Goal: Transaction & Acquisition: Purchase product/service

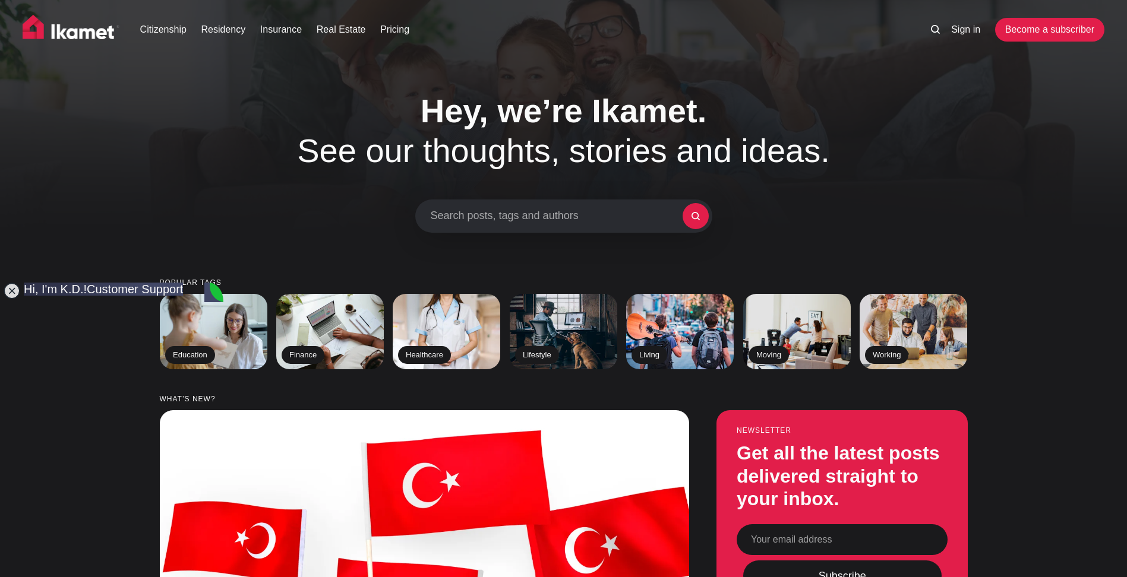
click at [146, 186] on div "Hey, we’re Ikamet. See our thoughts, stories and ideas. Search posts, tags and …" at bounding box center [563, 162] width 921 height 142
click at [10, 293] on jdiv at bounding box center [12, 291] width 17 height 17
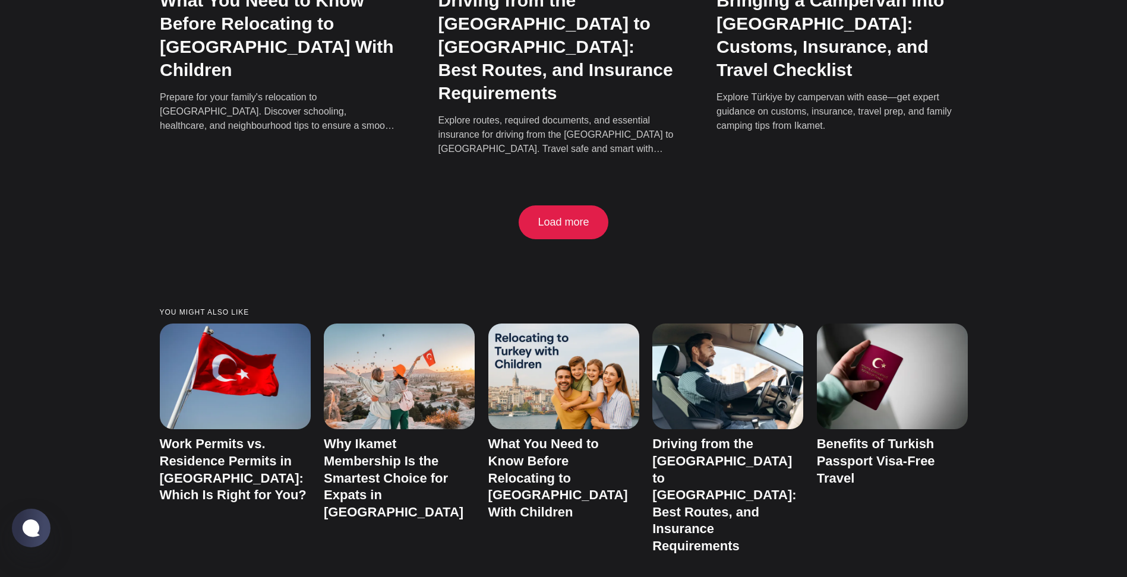
scroll to position [2495, 0]
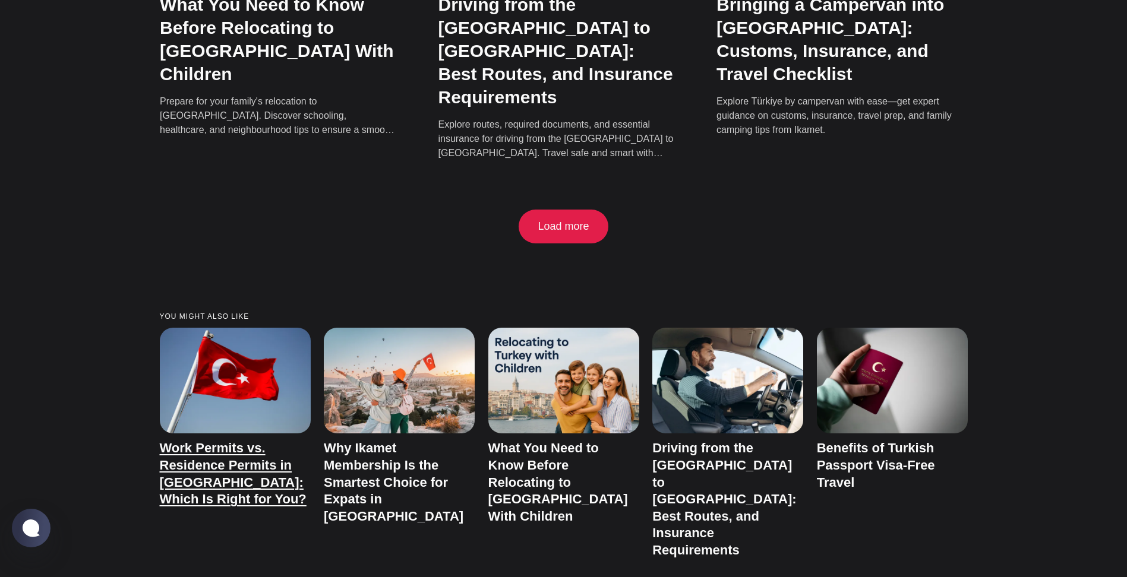
click at [242, 441] on link "Work Permits vs. Residence Permits in Türkiye: Which Is Right for You?" at bounding box center [233, 474] width 147 height 66
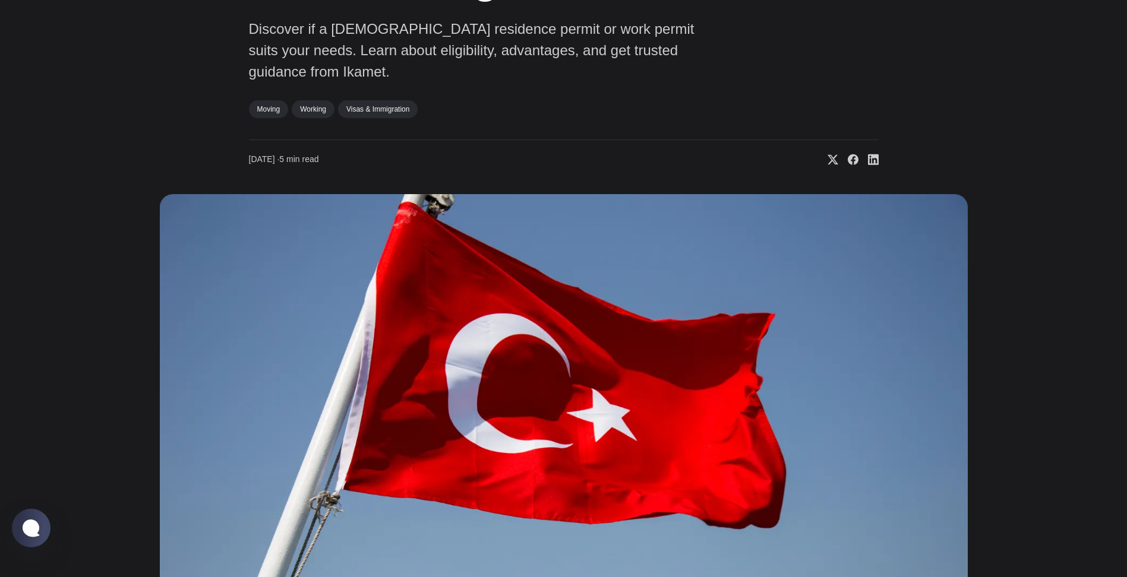
scroll to position [297, 0]
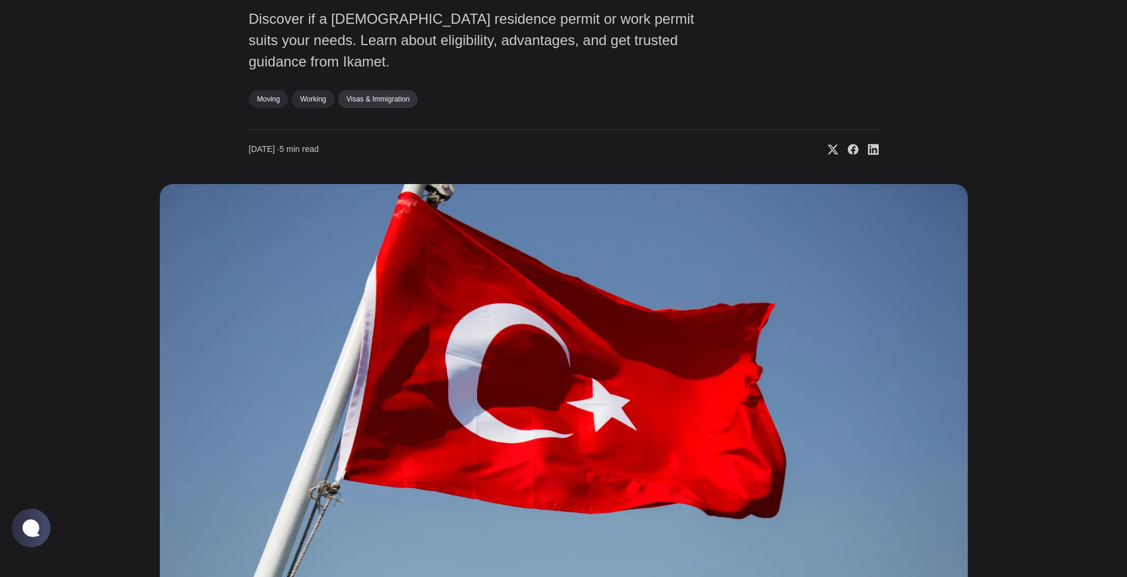
click at [385, 90] on link "Visas & Immigration" at bounding box center [378, 99] width 80 height 18
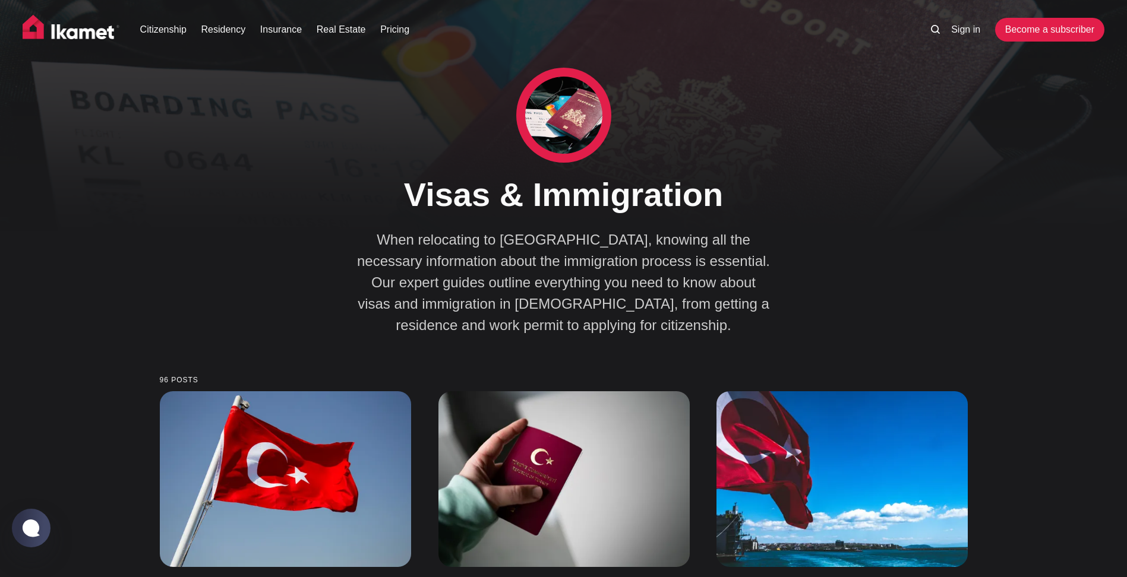
click at [83, 33] on img at bounding box center [71, 30] width 97 height 30
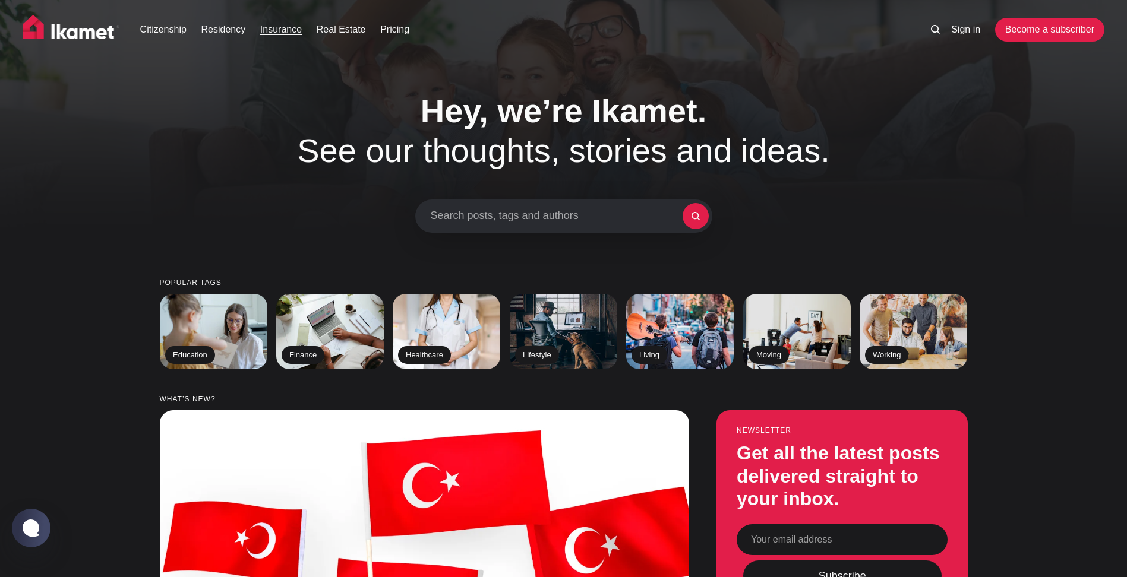
click at [281, 27] on link "Insurance" at bounding box center [281, 30] width 42 height 14
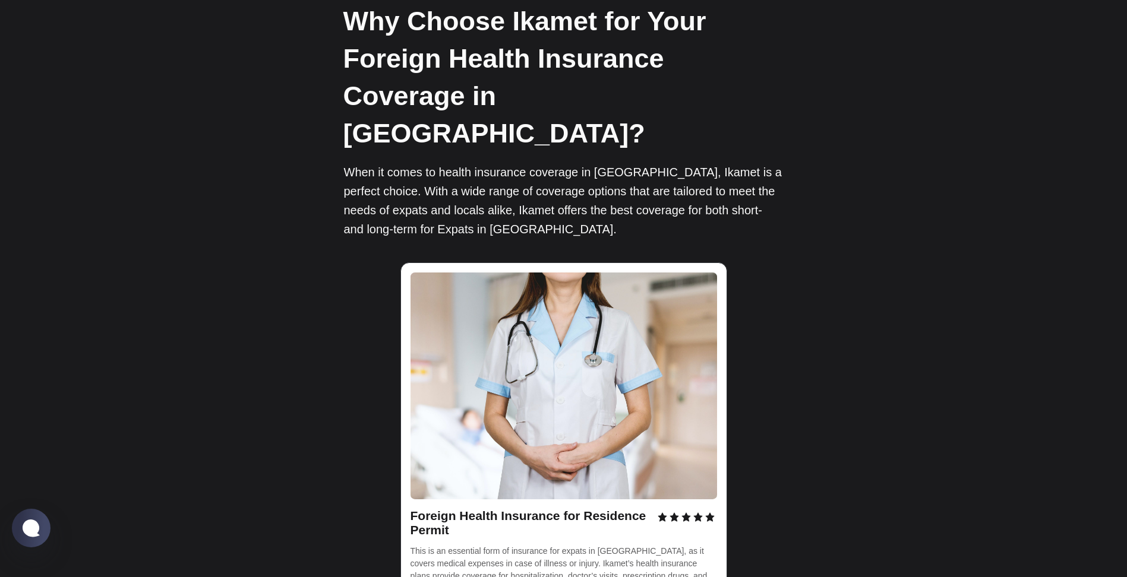
scroll to position [1545, 0]
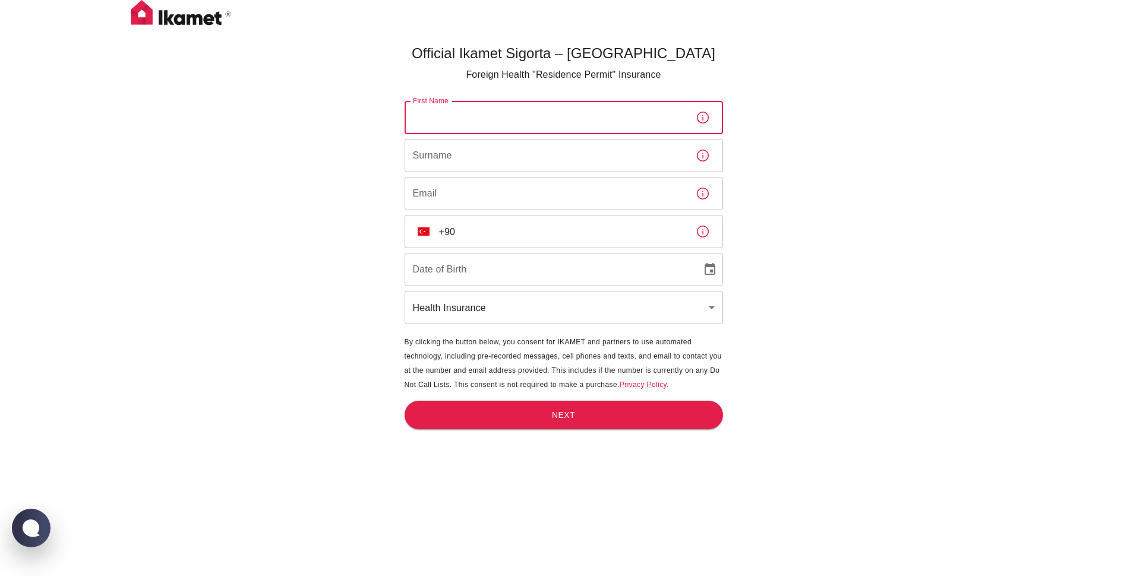
click at [466, 115] on input "First Name" at bounding box center [546, 117] width 282 height 33
type input "[PERSON_NAME]"
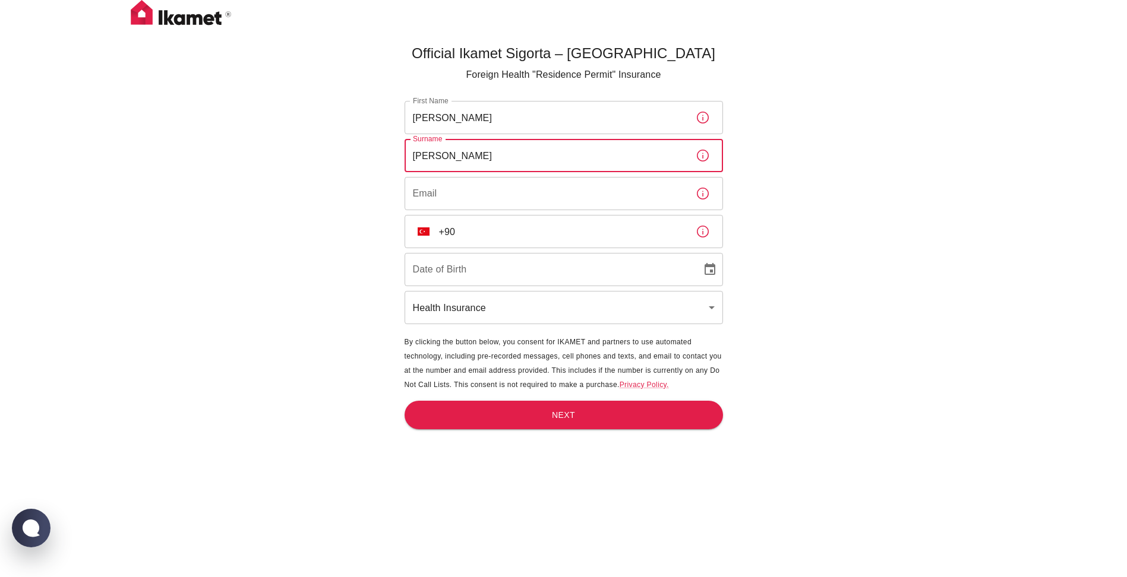
type input "Kohl"
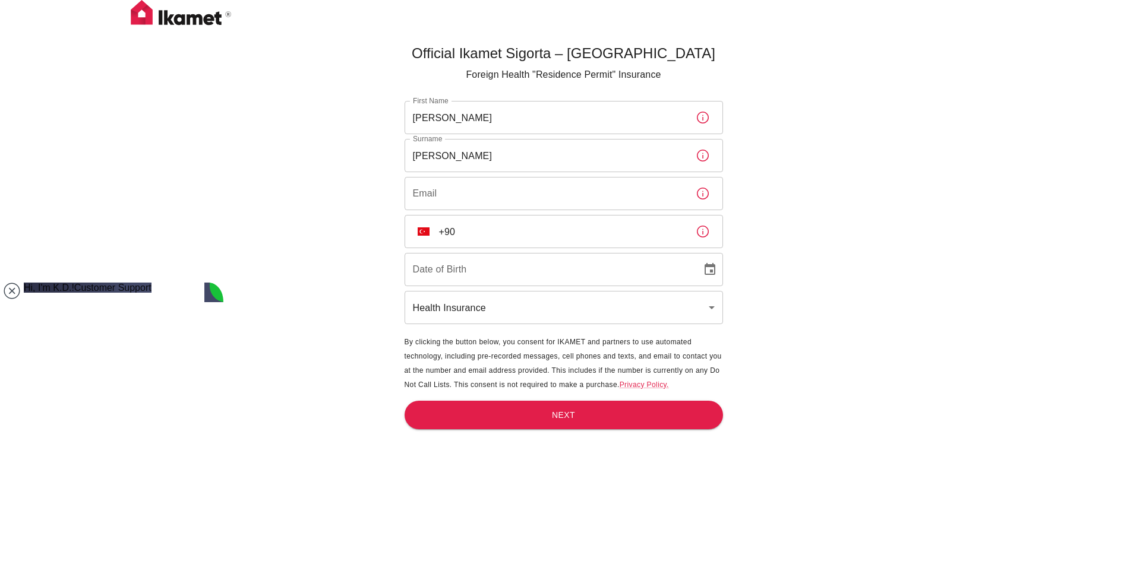
click at [460, 194] on input "Email" at bounding box center [546, 193] width 282 height 33
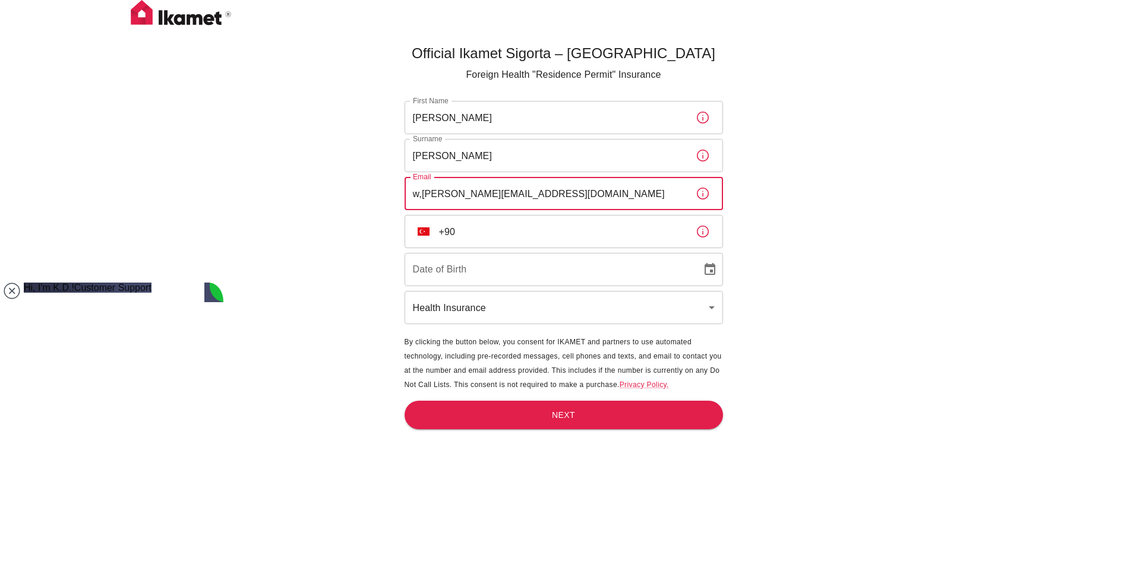
type input "w,kohl@aon.at"
click at [497, 225] on input "+90" at bounding box center [562, 231] width 247 height 33
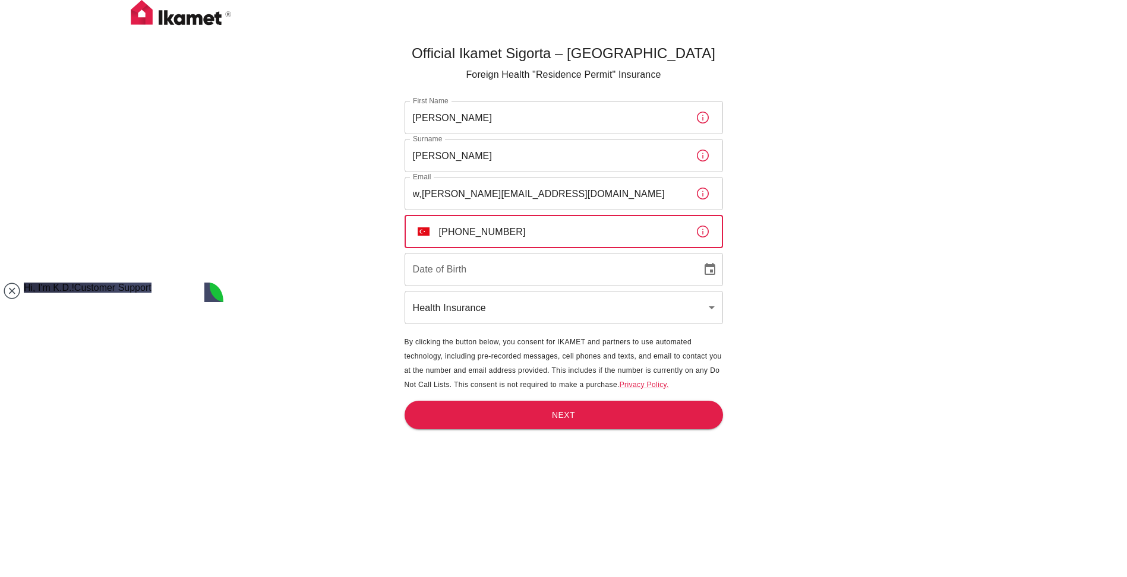
type input "+90 543 406 36 72"
click at [592, 269] on input "DD/MM/YYYY" at bounding box center [549, 269] width 289 height 33
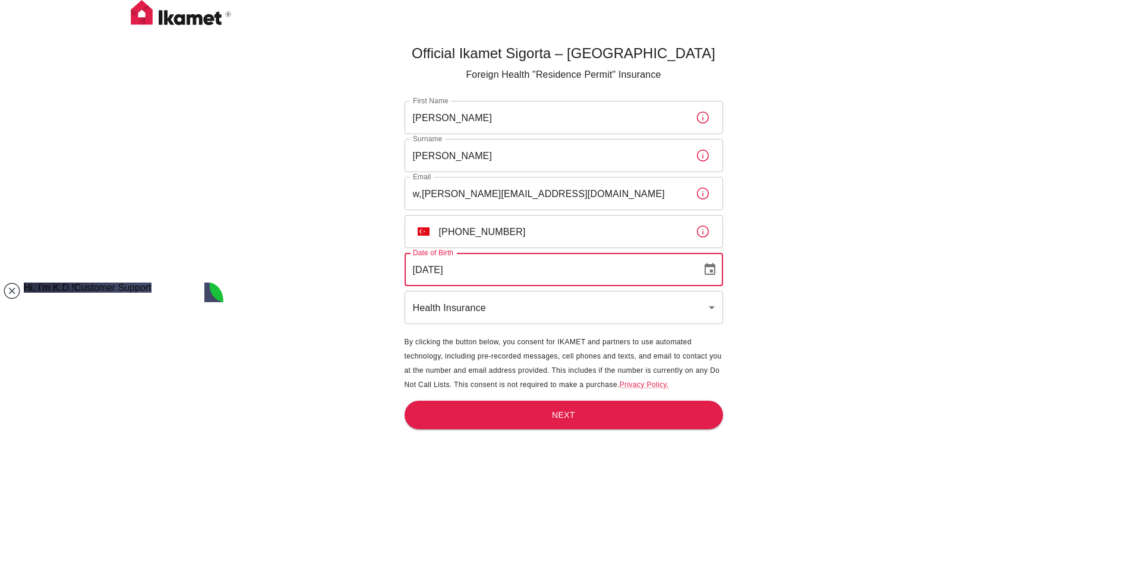
type input "10/10/1965"
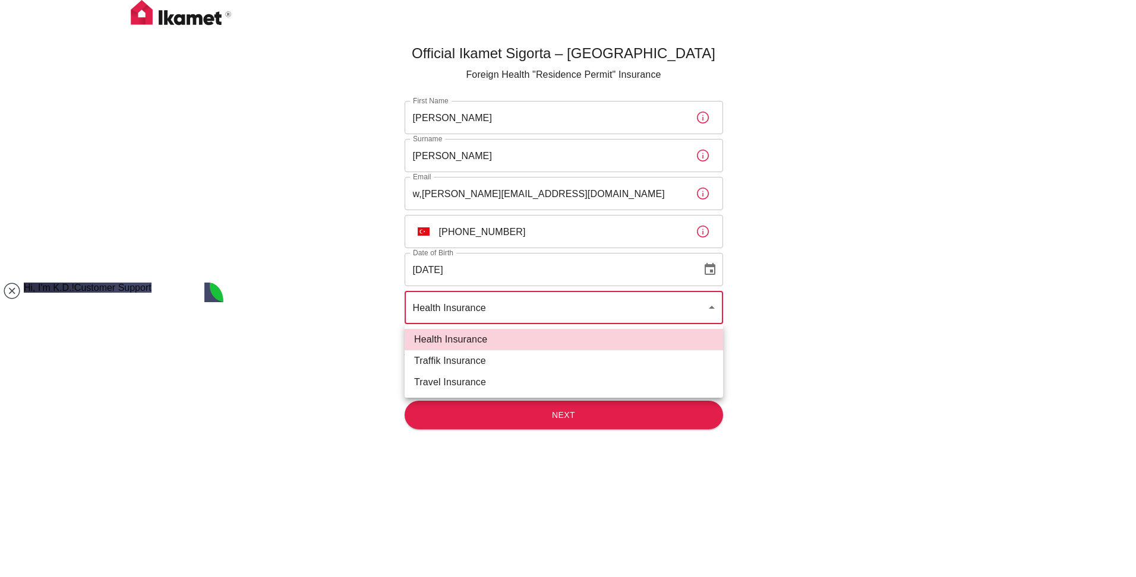
click at [630, 301] on body "Official Ikamet Sigorta – Turkey Foreign Health "Residence Permit" Insurance Fi…" at bounding box center [568, 308] width 1136 height 617
click at [531, 343] on li "Health Insurance" at bounding box center [564, 339] width 318 height 21
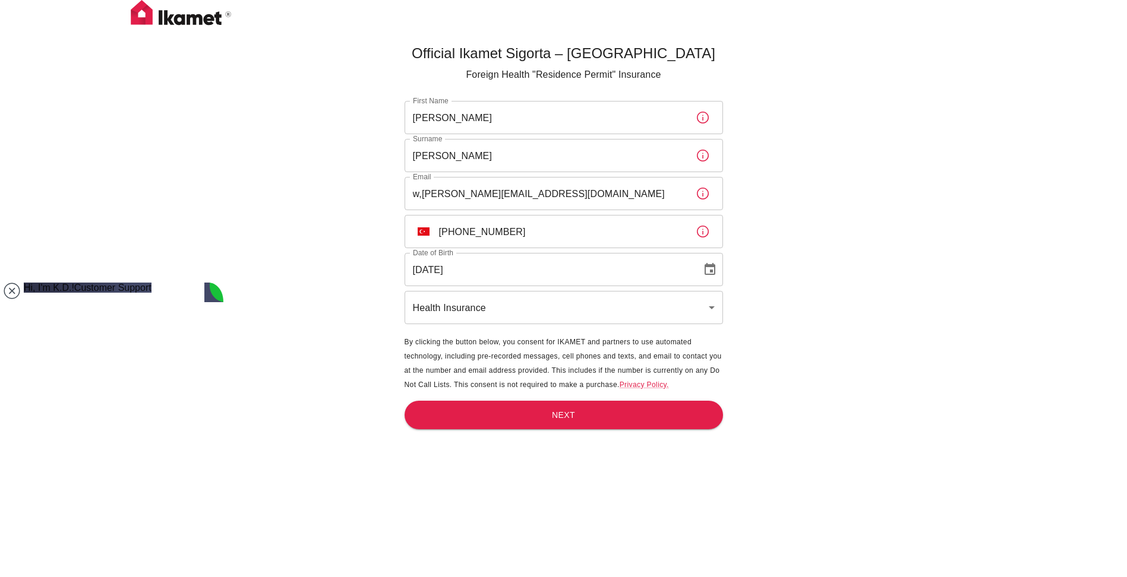
click at [824, 374] on div "Official Ikamet Sigorta – Turkey Foreign Health "Residence Permit" Insurance Fi…" at bounding box center [563, 308] width 1127 height 617
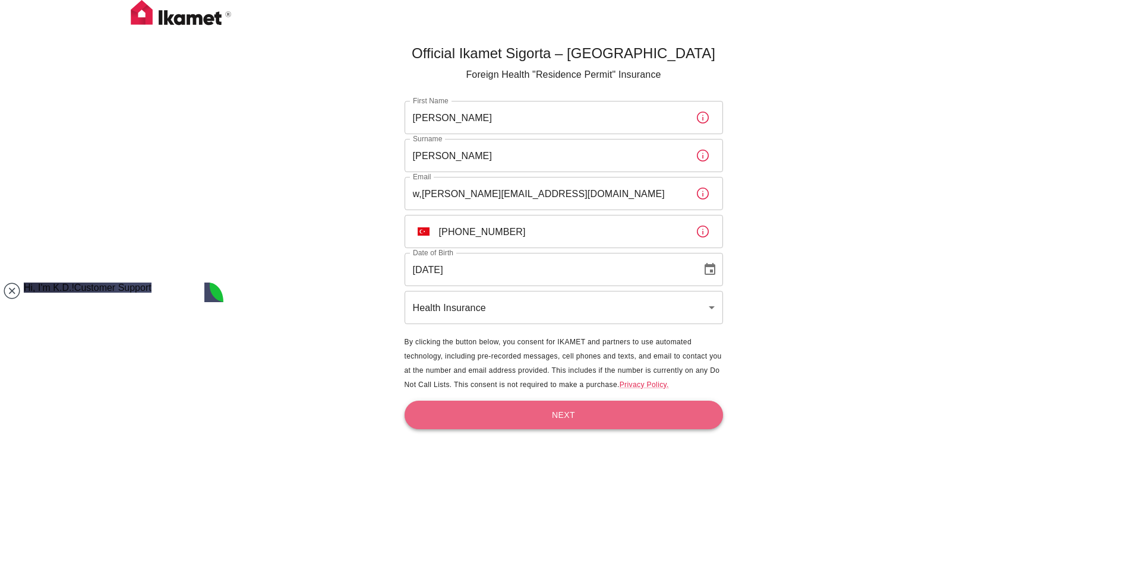
click at [565, 419] on button "Next" at bounding box center [564, 415] width 318 height 29
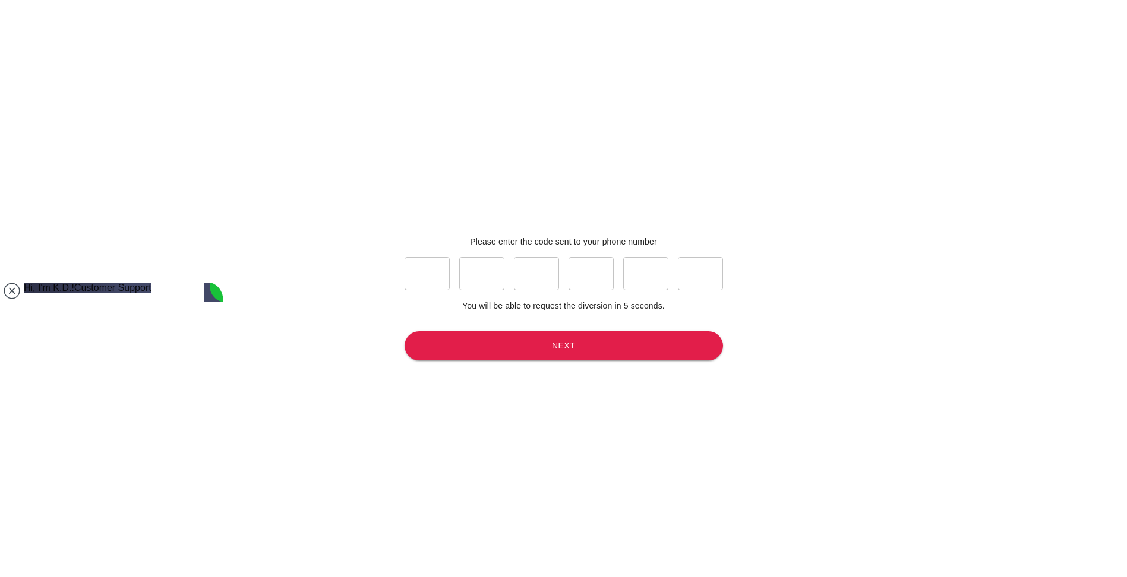
click at [415, 282] on input "text" at bounding box center [427, 273] width 45 height 33
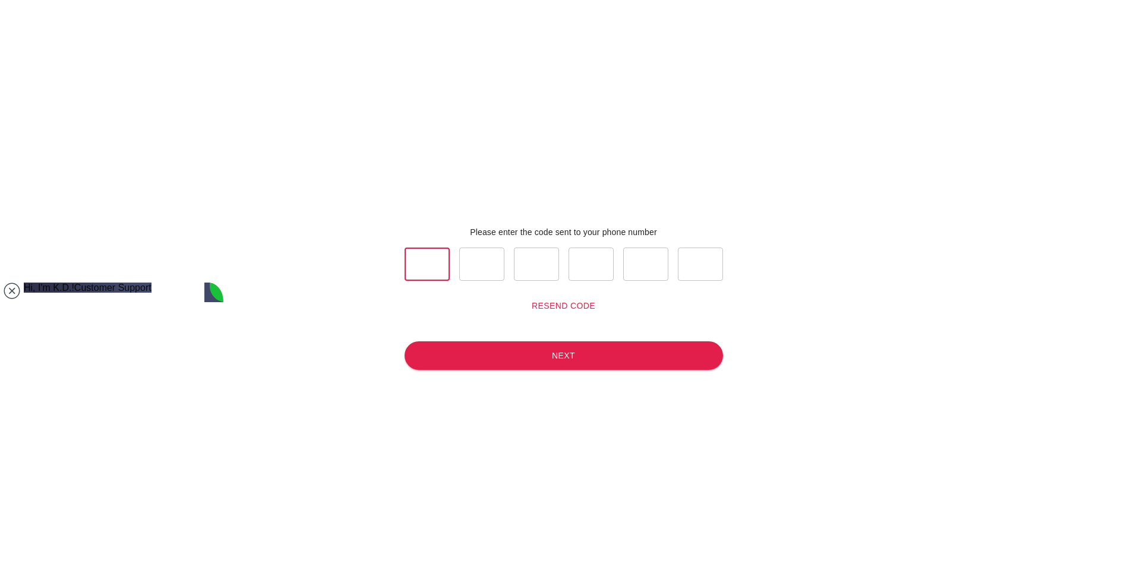
type input "3"
type input "8"
type input "4"
type input "9"
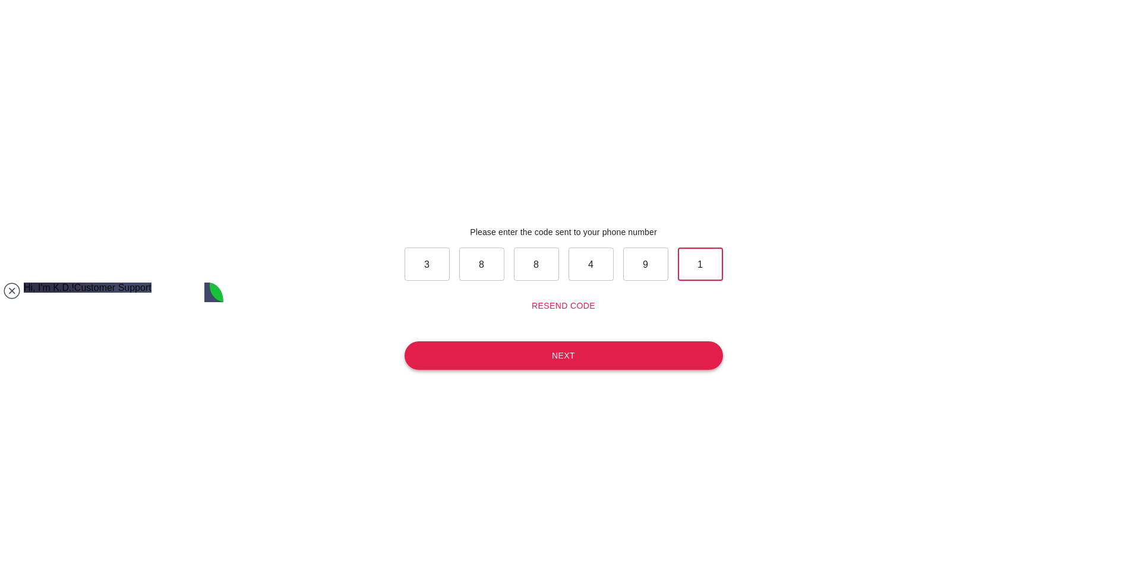
type input "1"
click at [584, 362] on button "Next" at bounding box center [564, 356] width 318 height 29
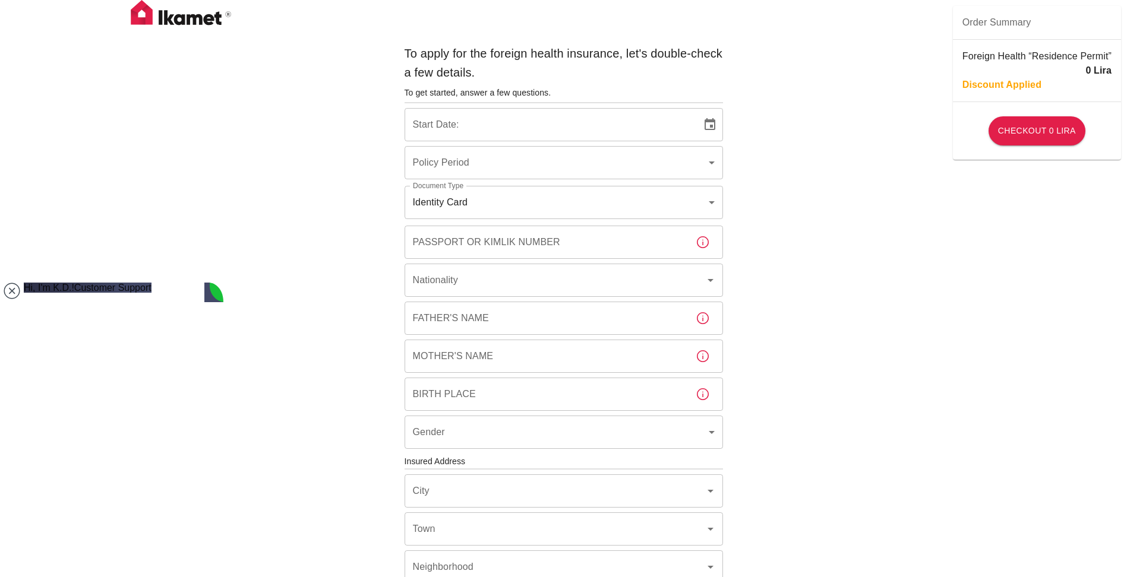
type input "b7343ef8-d55e-4554-96a8-76e30347e985"
type input "08/10/2025"
click at [503, 238] on input "Passport or Kimlik Number" at bounding box center [546, 242] width 282 height 33
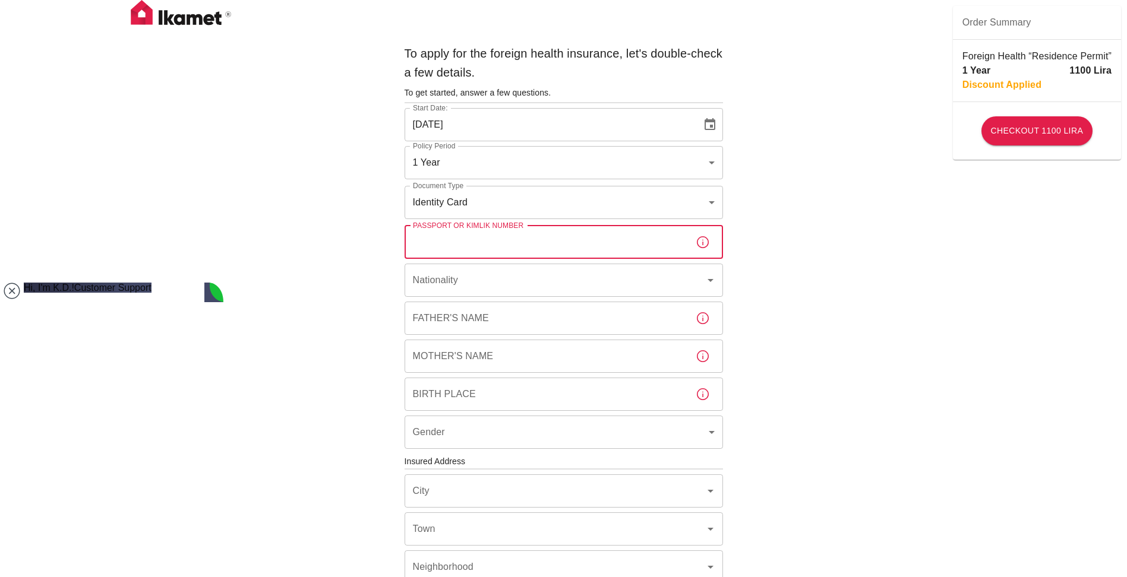
paste input "U2542241"
type input "U2542241"
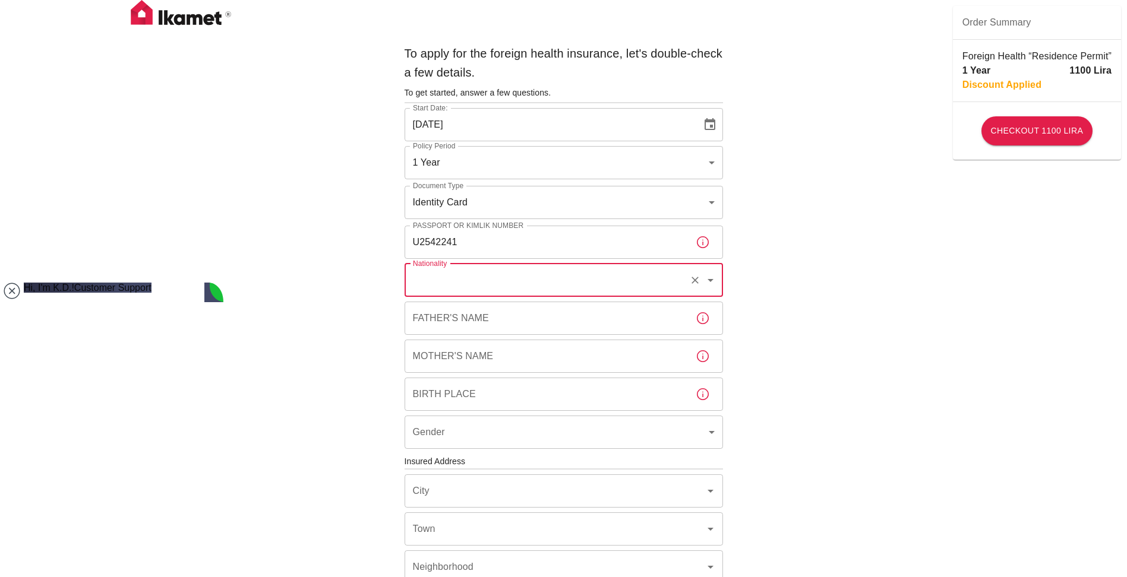
click at [663, 283] on input "Nationality" at bounding box center [547, 280] width 274 height 23
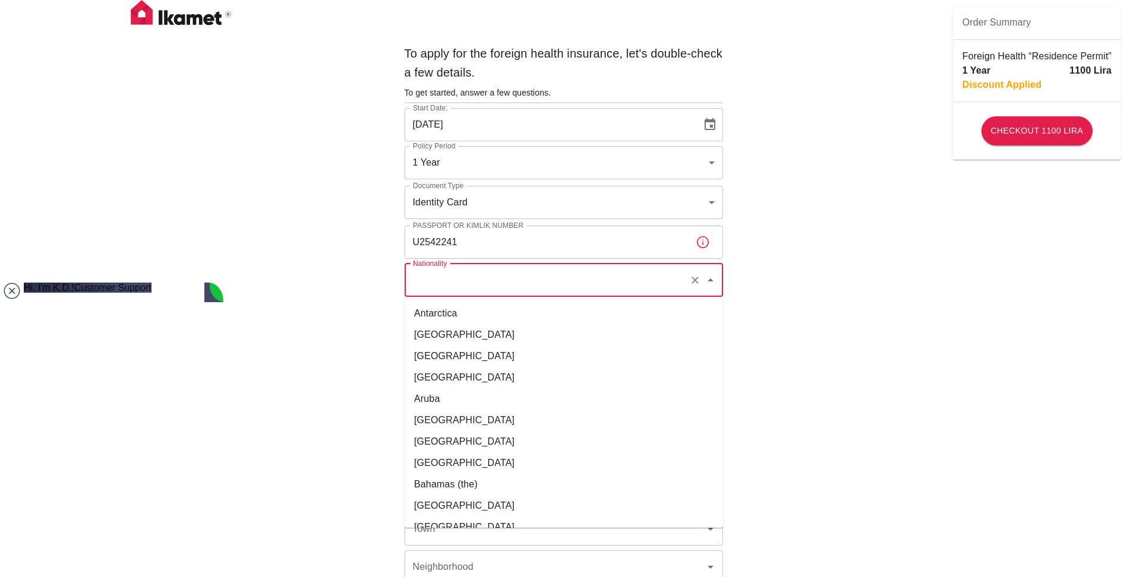
scroll to position [178, 0]
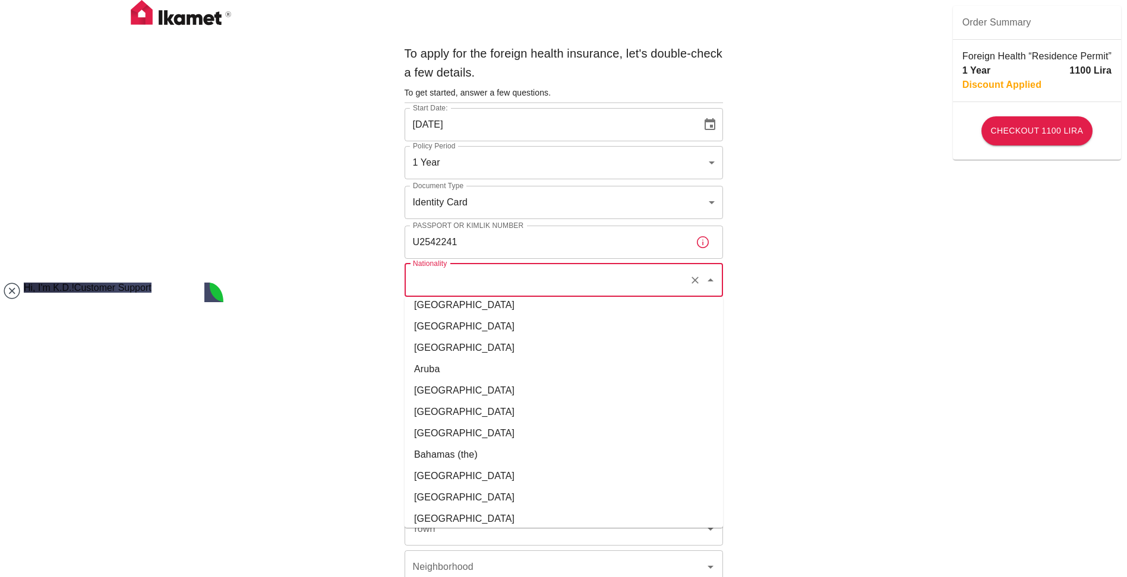
click at [424, 412] on li "[GEOGRAPHIC_DATA]" at bounding box center [564, 412] width 318 height 21
type input "[GEOGRAPHIC_DATA]"
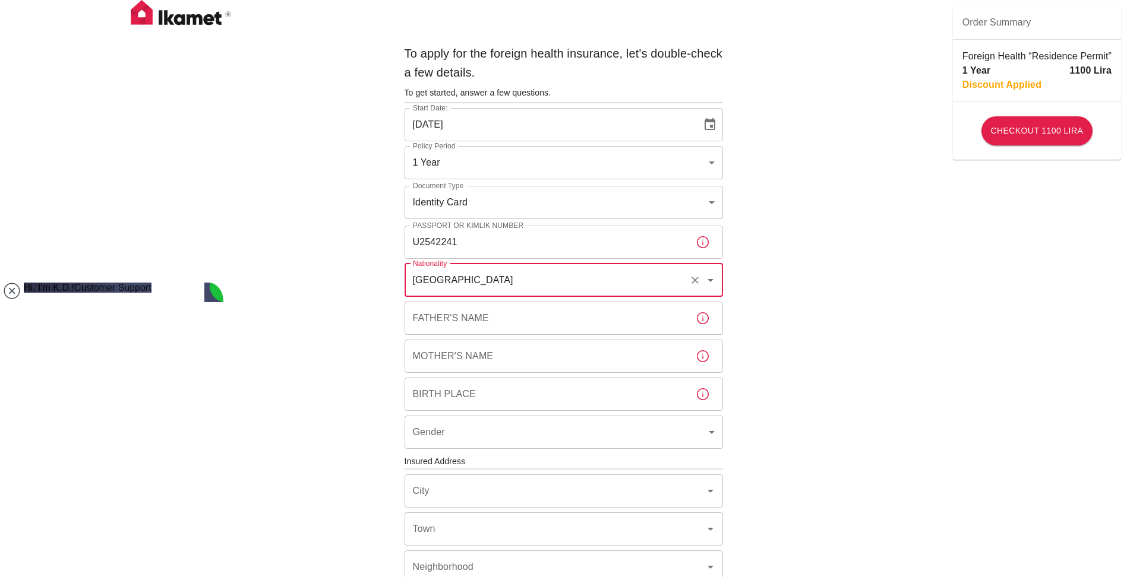
click at [488, 321] on input "Father's Name" at bounding box center [546, 318] width 282 height 33
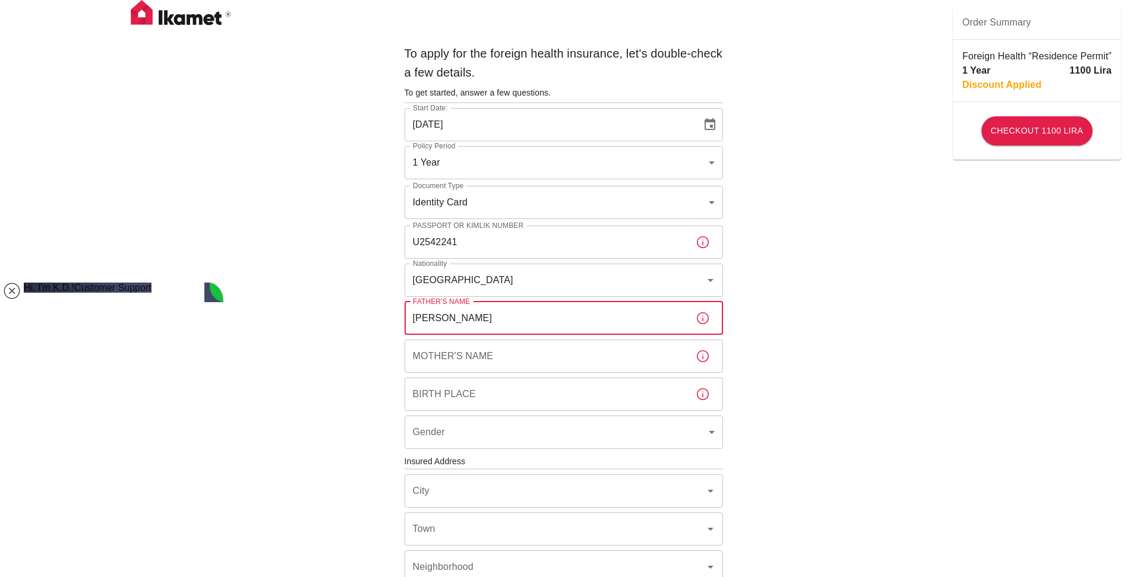
type input "EDUARD"
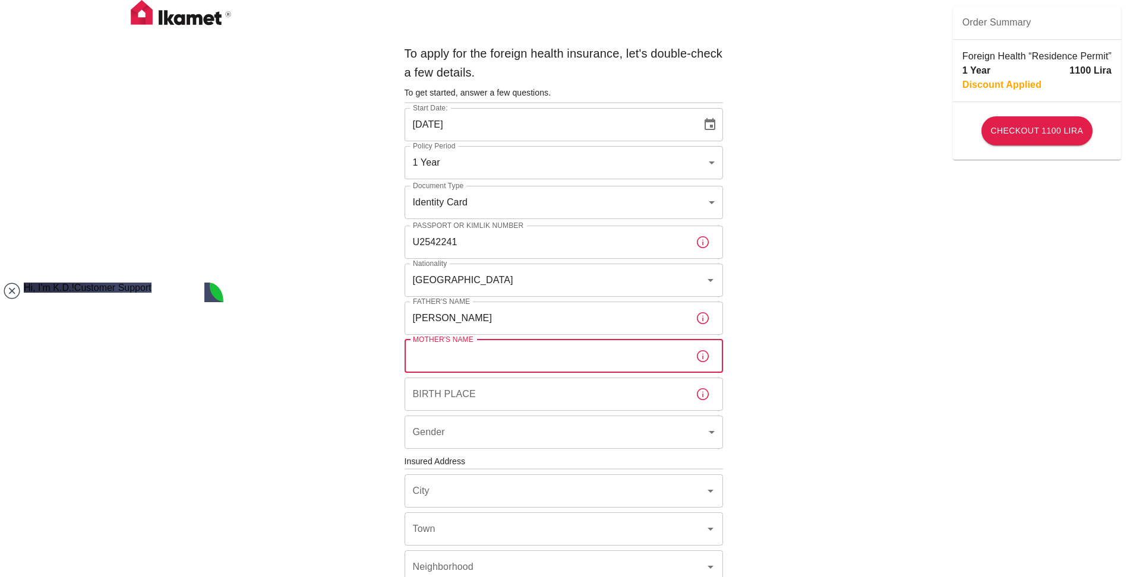
paste input "LISELOTTE"
type input "LISELOTTE"
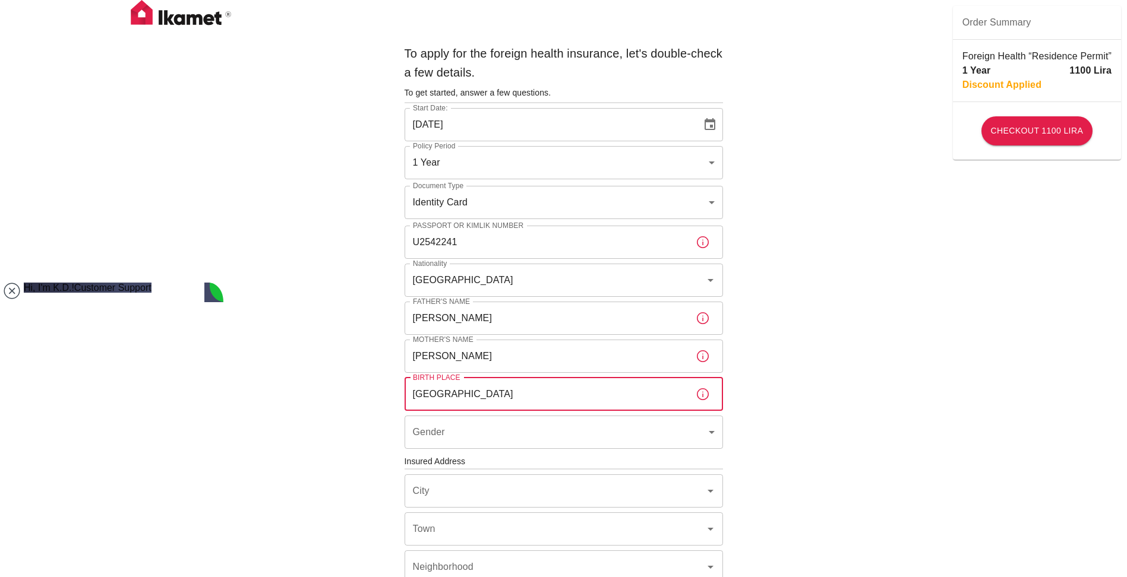
type input "Salzburg"
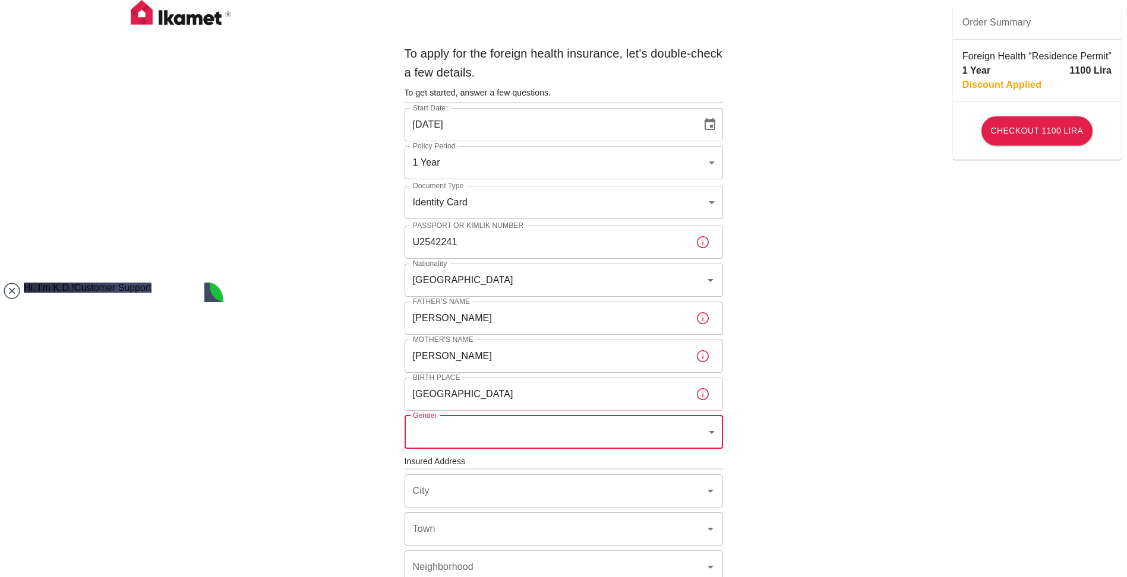
click at [712, 431] on body "To apply for the foreign health insurance, let's double-check a few details. To…" at bounding box center [563, 460] width 1127 height 921
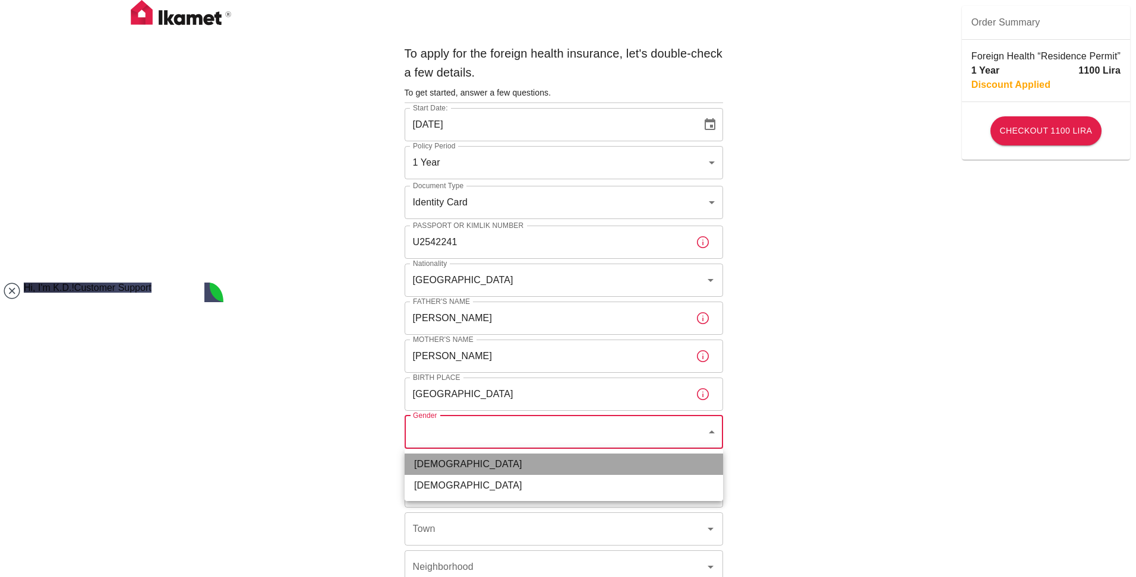
click at [481, 468] on li "Male" at bounding box center [564, 464] width 318 height 21
type input "male"
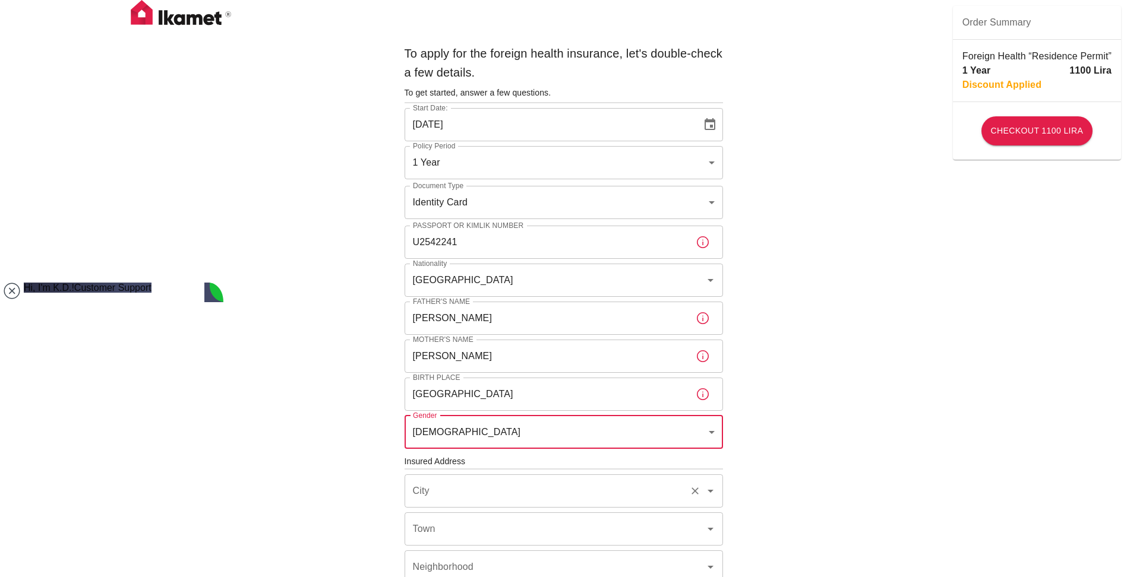
click at [478, 491] on input "City" at bounding box center [547, 491] width 274 height 23
click at [301, 414] on div "To apply for the foreign health insurance, let's double-check a few details. To…" at bounding box center [563, 460] width 1127 height 921
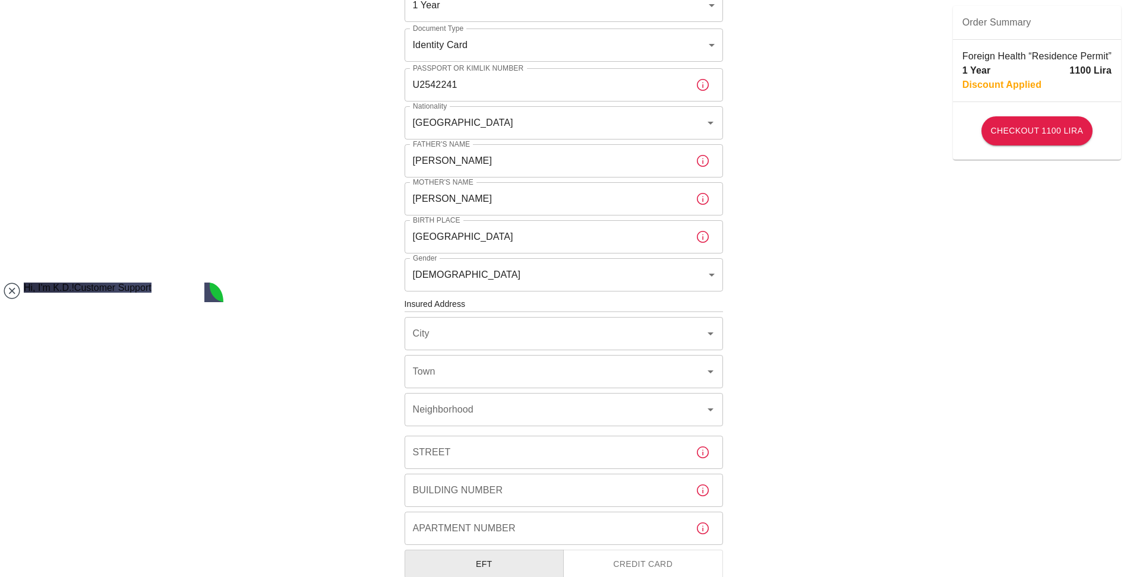
scroll to position [238, 0]
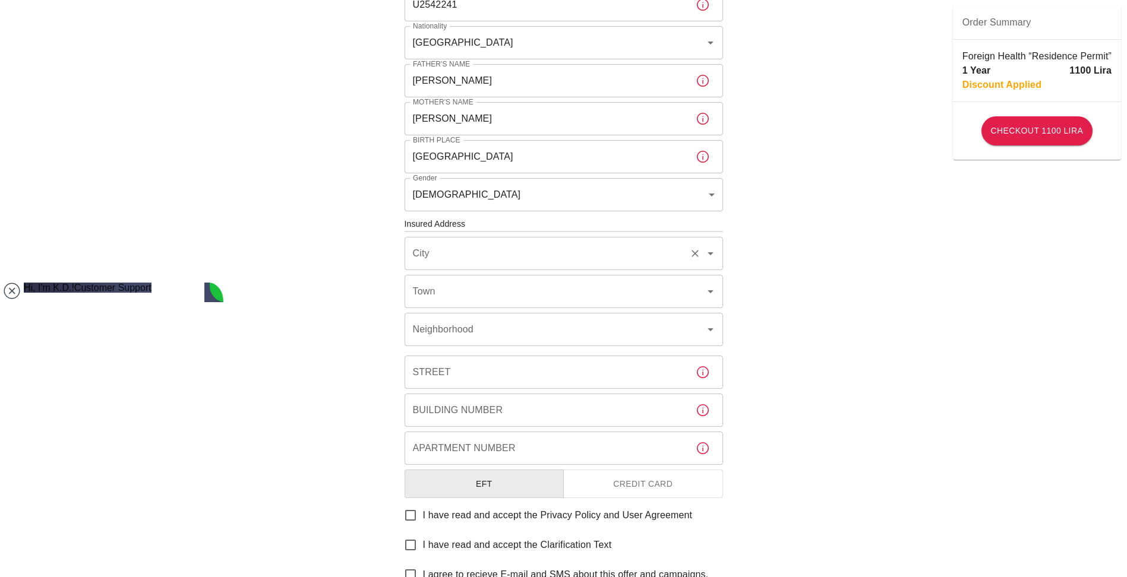
click at [711, 258] on icon "Open" at bounding box center [710, 254] width 14 height 14
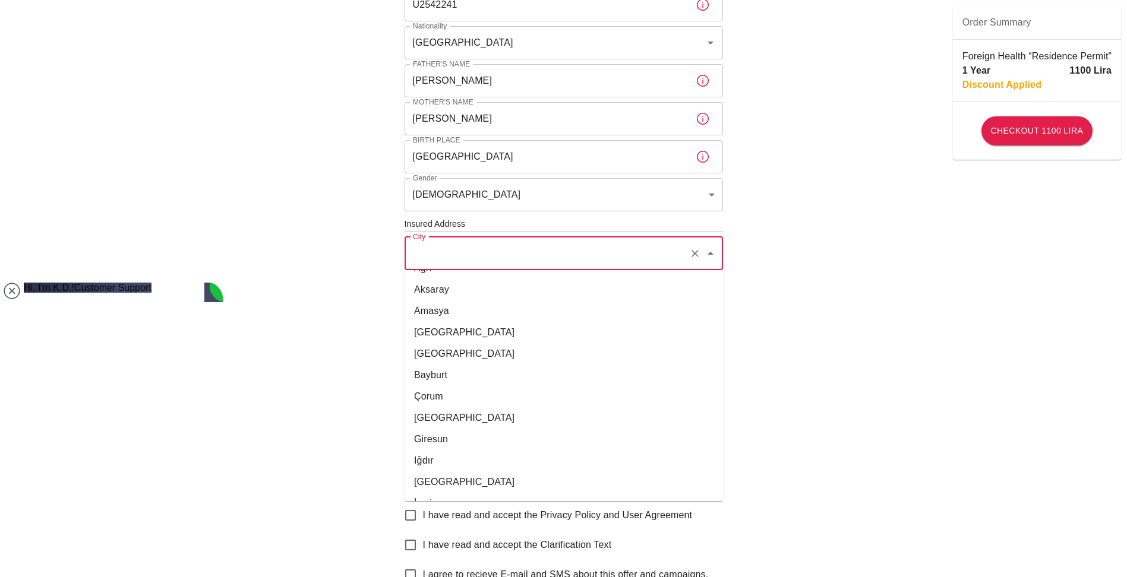
scroll to position [119, 0]
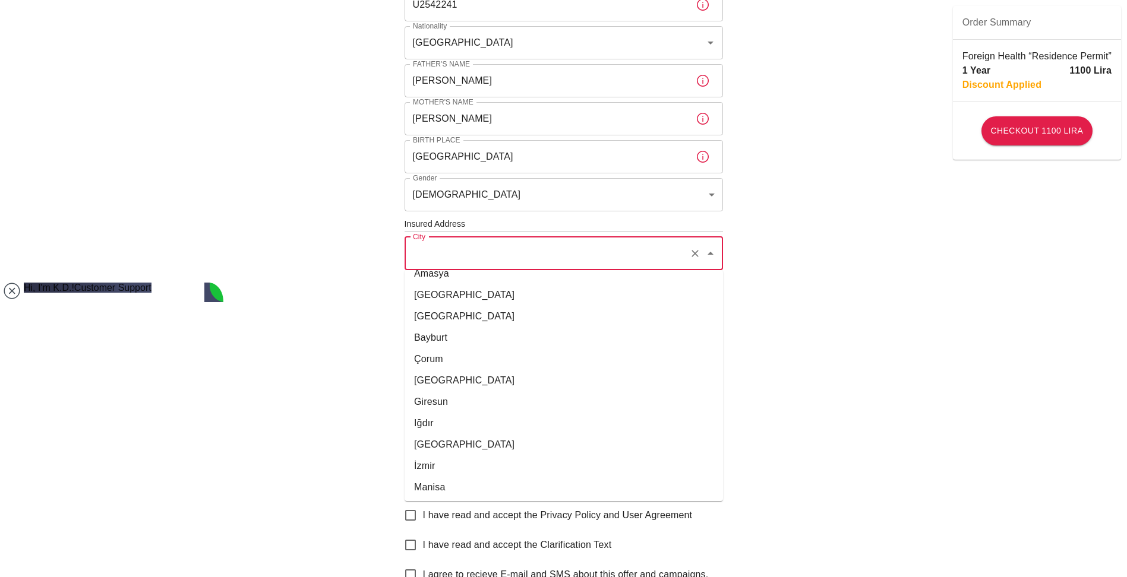
click at [438, 311] on li "Antalya" at bounding box center [564, 316] width 318 height 21
type input "Antalya"
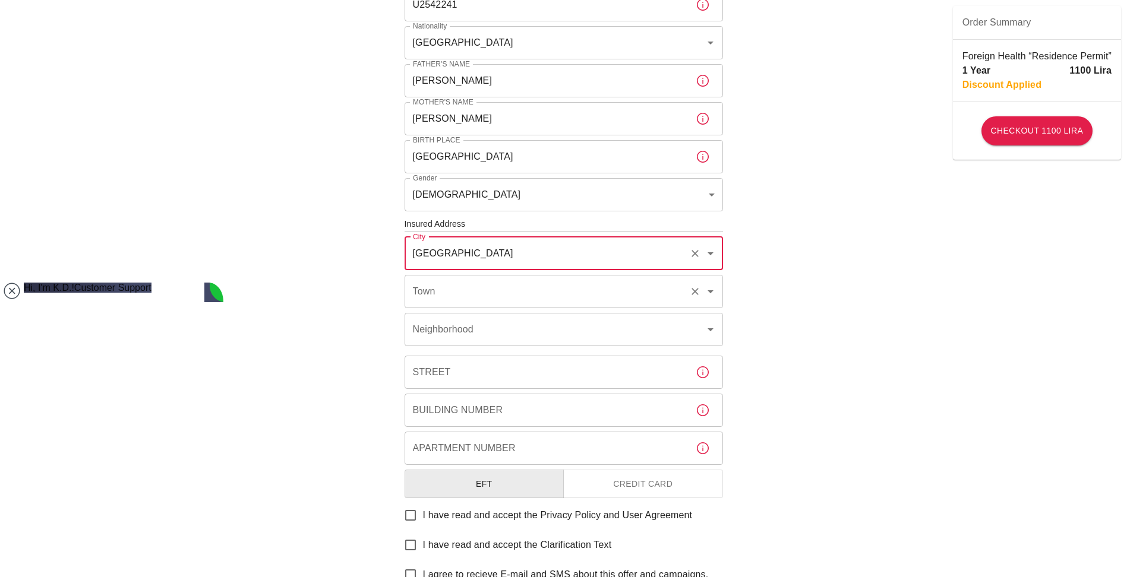
click at [511, 290] on input "Town" at bounding box center [547, 291] width 274 height 23
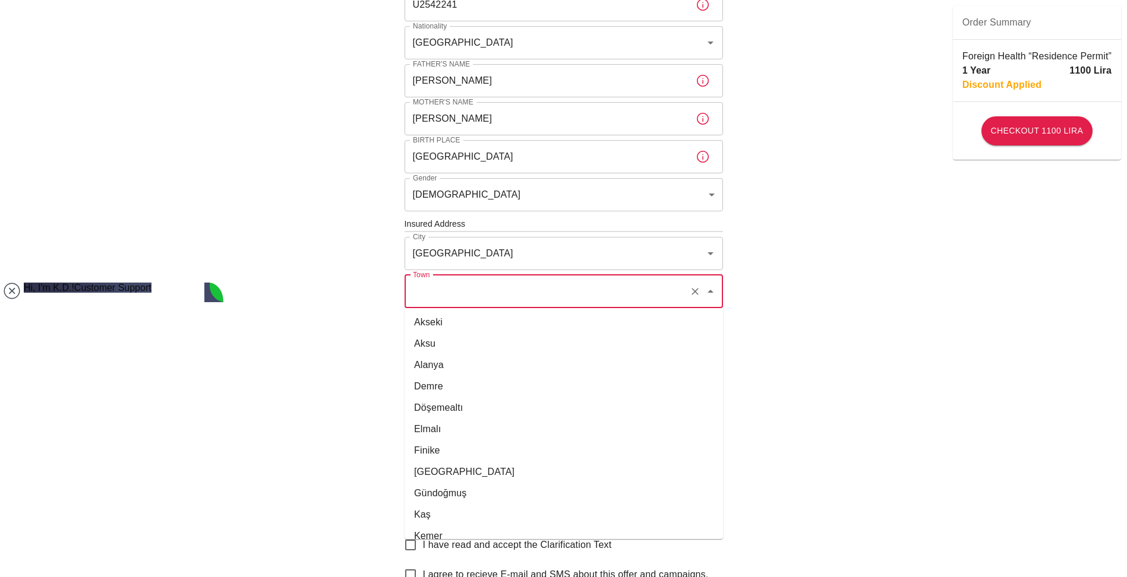
scroll to position [0, 0]
click at [446, 371] on li "Alanya" at bounding box center [564, 366] width 318 height 21
type input "Alanya"
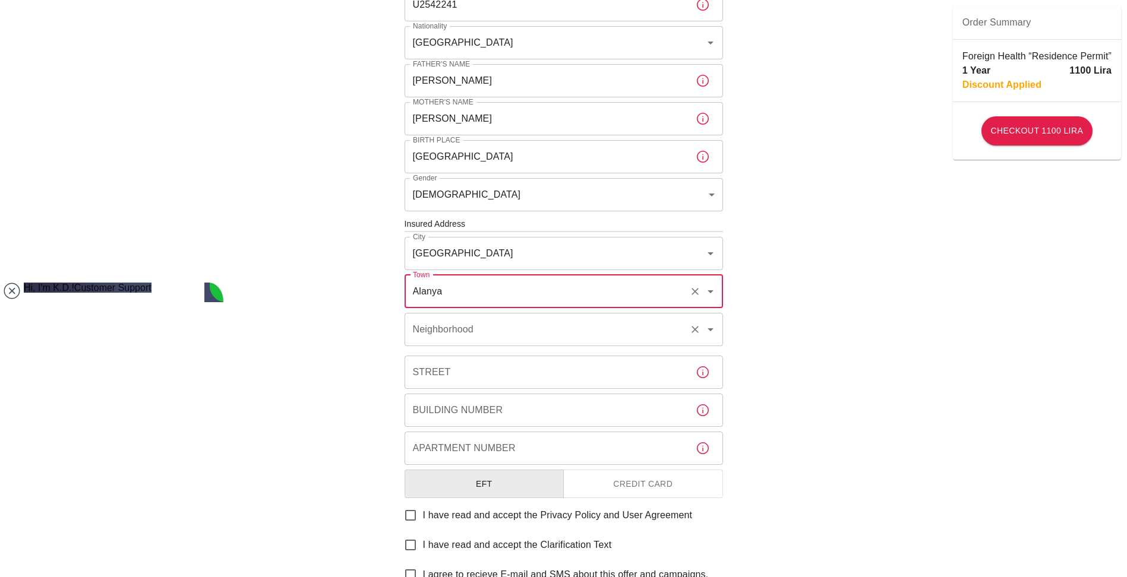
click at [518, 332] on input "Neighborhood" at bounding box center [547, 329] width 274 height 23
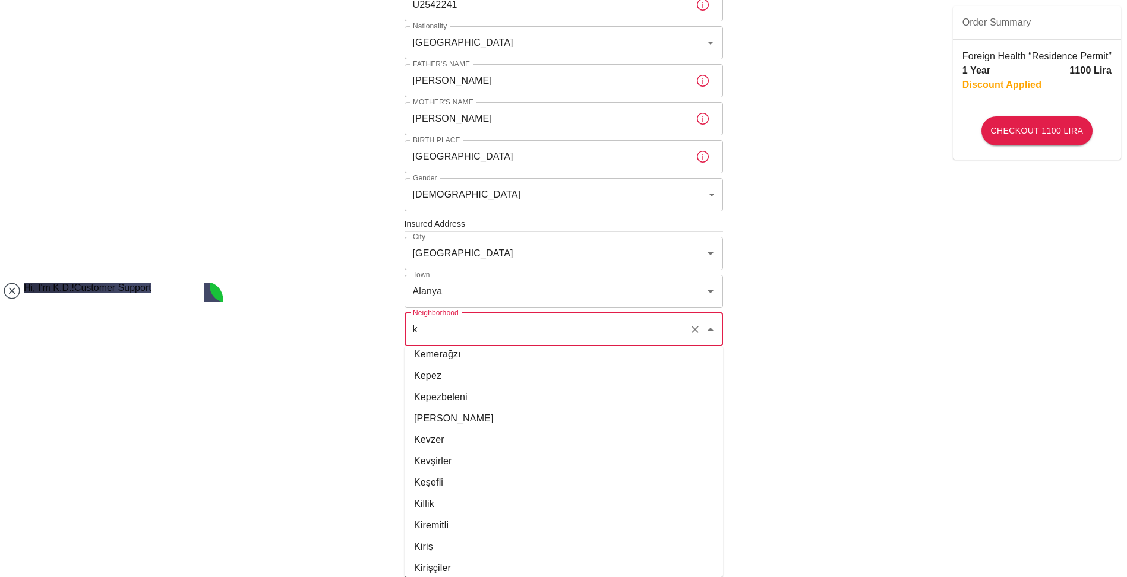
scroll to position [4278, 0]
click at [428, 408] on li "Kestel" at bounding box center [564, 404] width 318 height 21
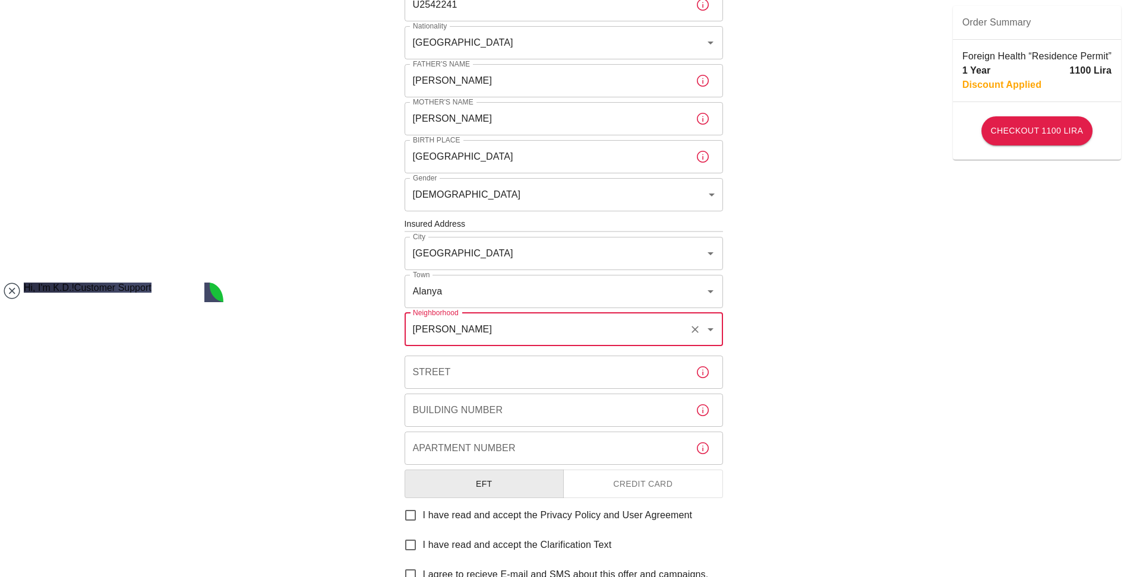
type input "Kestel"
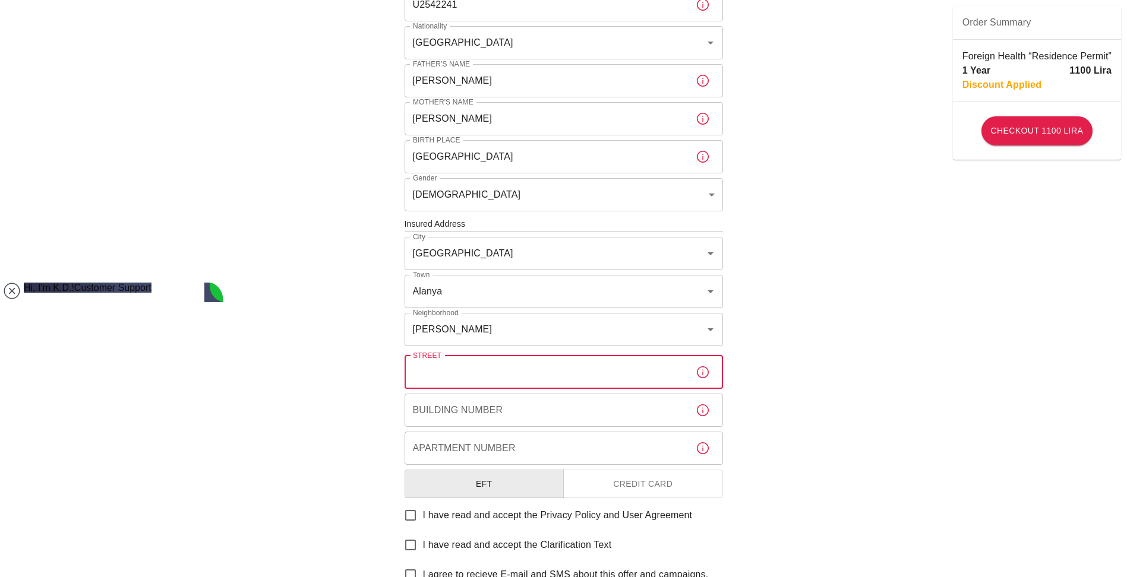
click at [452, 375] on input "Street" at bounding box center [546, 372] width 282 height 33
paste input "HANÖNÜ SK BİNA NO 16"
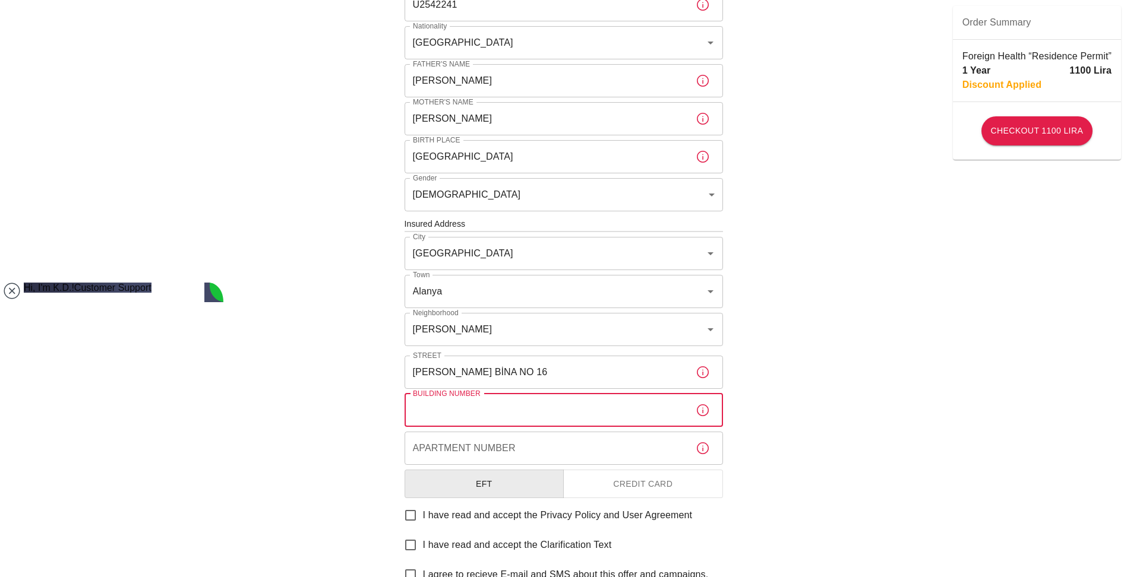
click at [513, 405] on input "Building Number" at bounding box center [546, 410] width 282 height 33
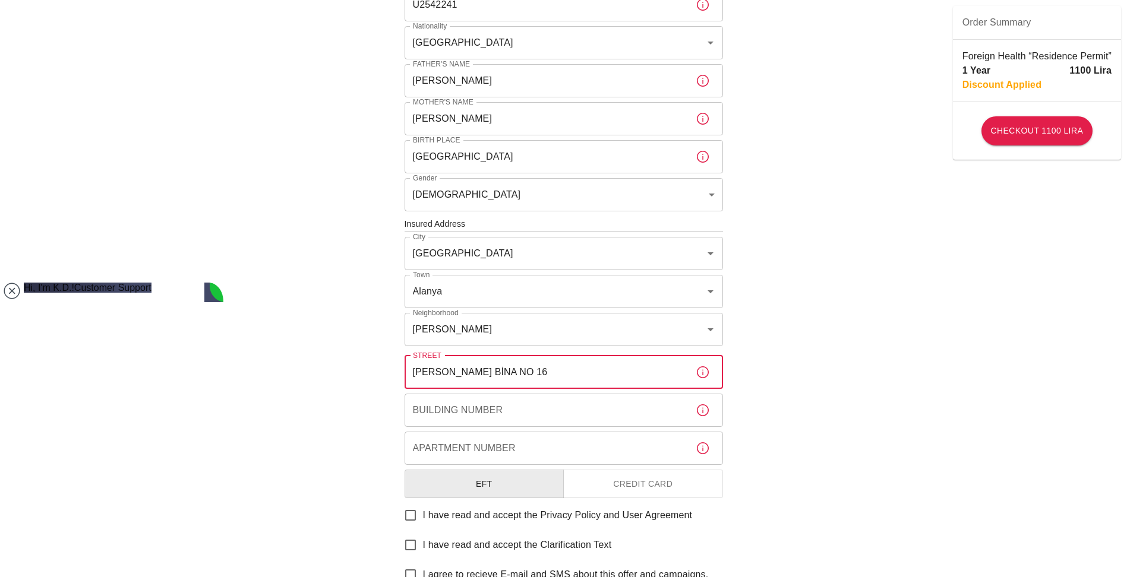
click at [543, 374] on input "HANÖNÜ SK BİNA NO 16" at bounding box center [546, 372] width 282 height 33
type input "HANÖNÜ SK BİNA NO 16"
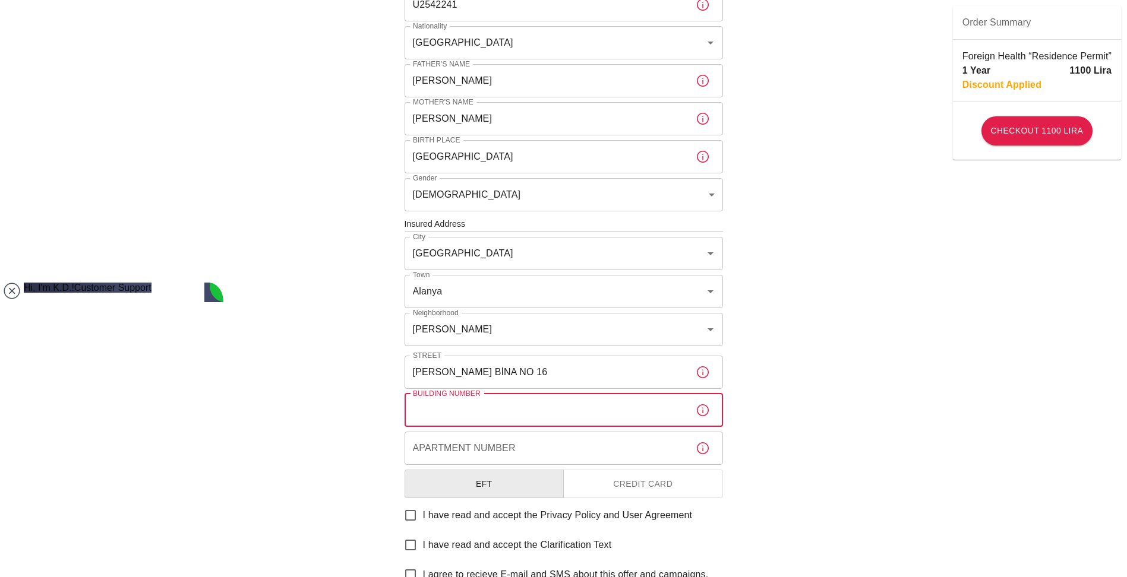
click at [484, 414] on input "Building Number" at bounding box center [546, 410] width 282 height 33
type input "D"
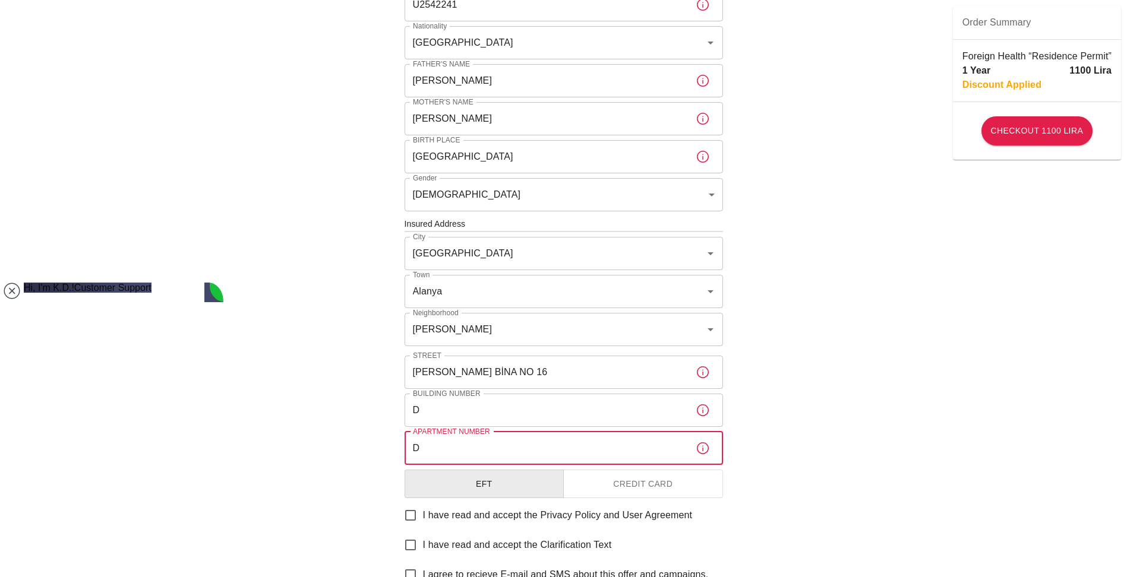
type input "D"
click at [614, 484] on button "Credit Card" at bounding box center [643, 484] width 160 height 29
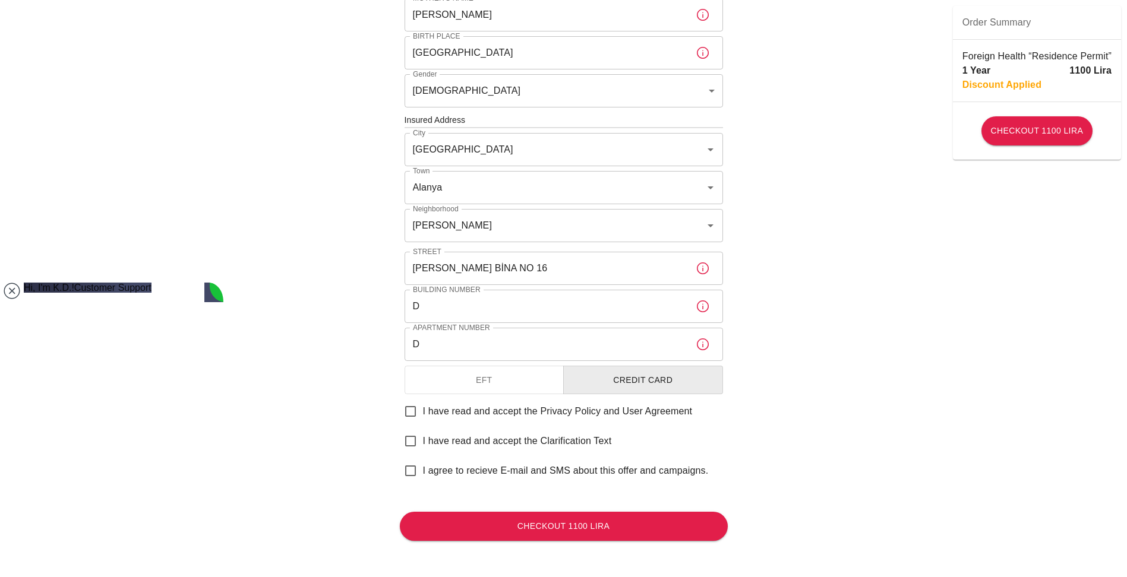
scroll to position [343, 0]
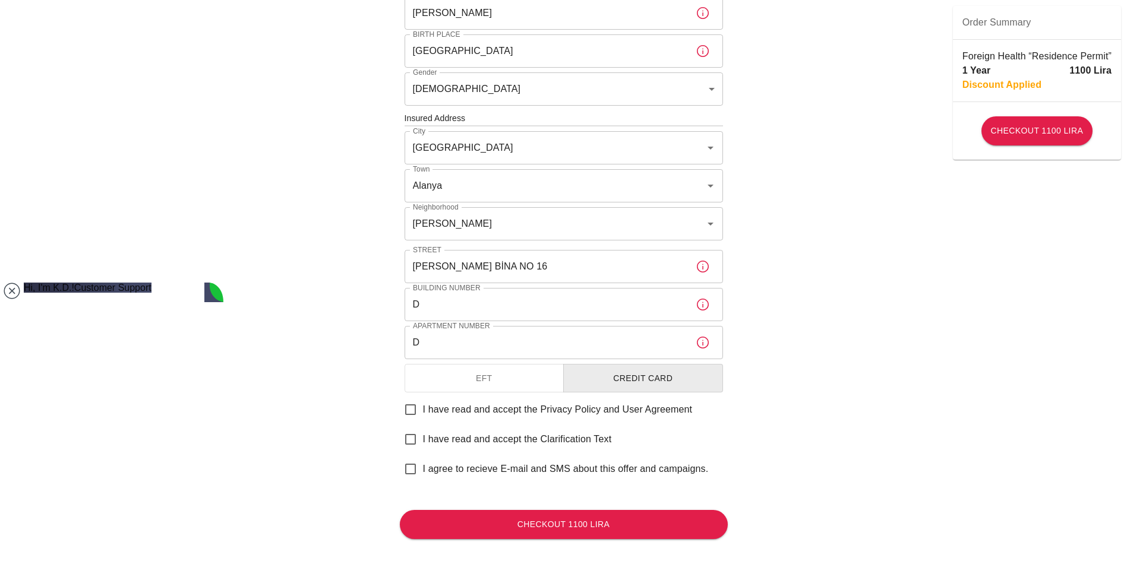
click at [409, 414] on input "I have read and accept the Privacy Policy and User Agreement" at bounding box center [410, 409] width 25 height 25
checkbox input "true"
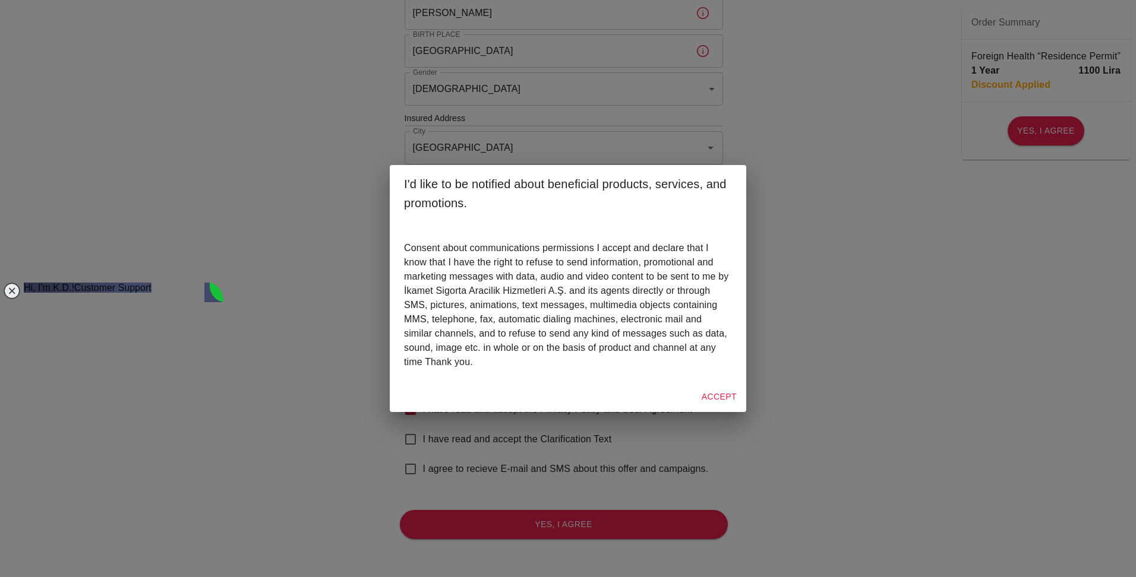
click at [730, 395] on button "Accept" at bounding box center [719, 397] width 45 height 22
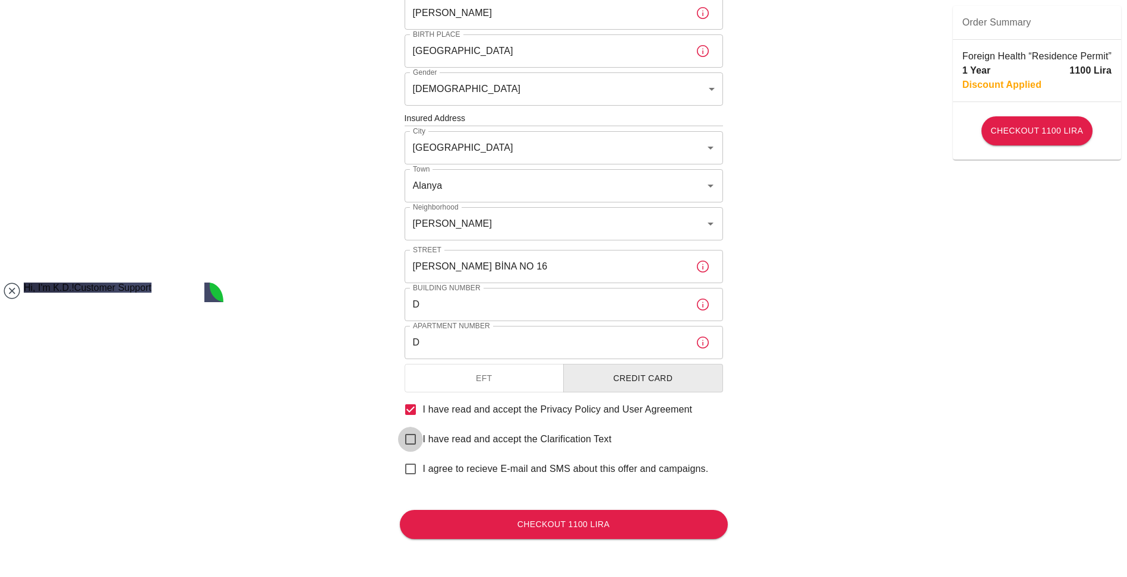
click at [409, 441] on input "I have read and accept the Clarification Text" at bounding box center [410, 439] width 25 height 25
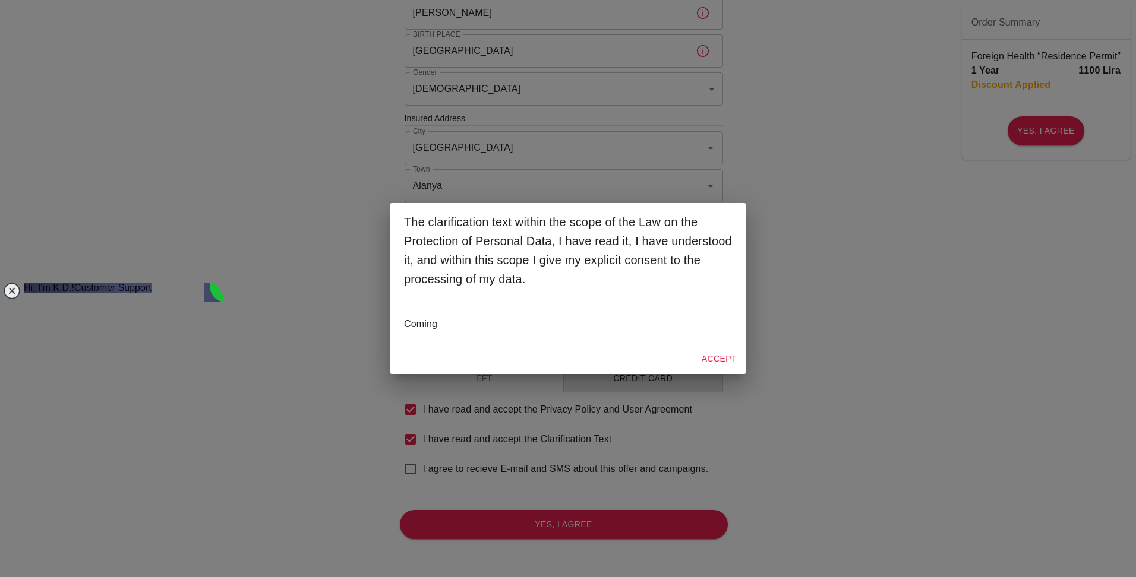
click at [718, 360] on button "Accept" at bounding box center [719, 359] width 45 height 22
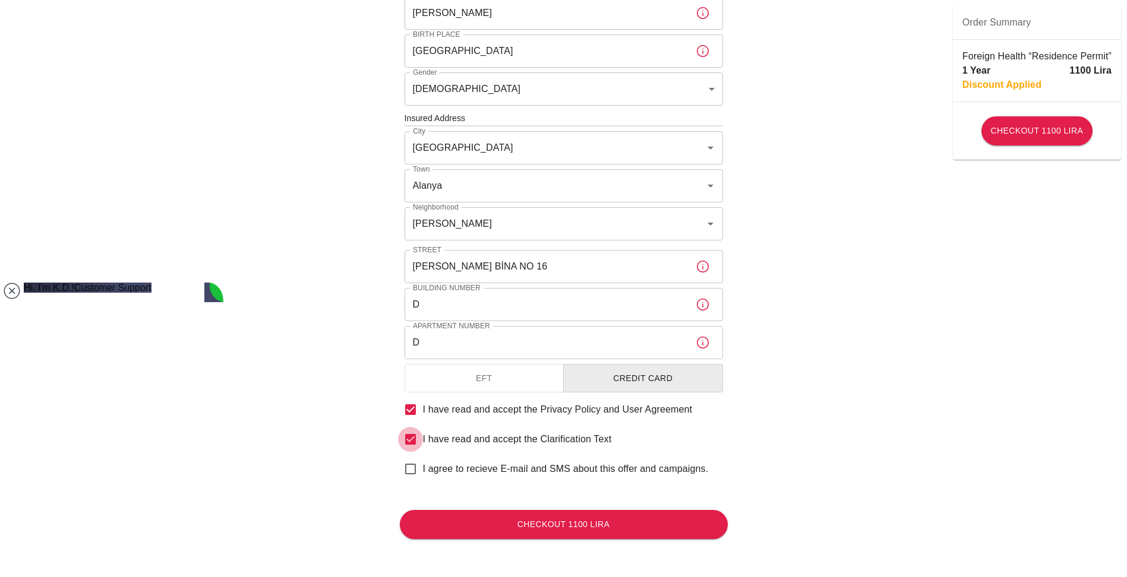
click at [411, 440] on input "I have read and accept the Clarification Text" at bounding box center [410, 439] width 25 height 25
checkbox input "false"
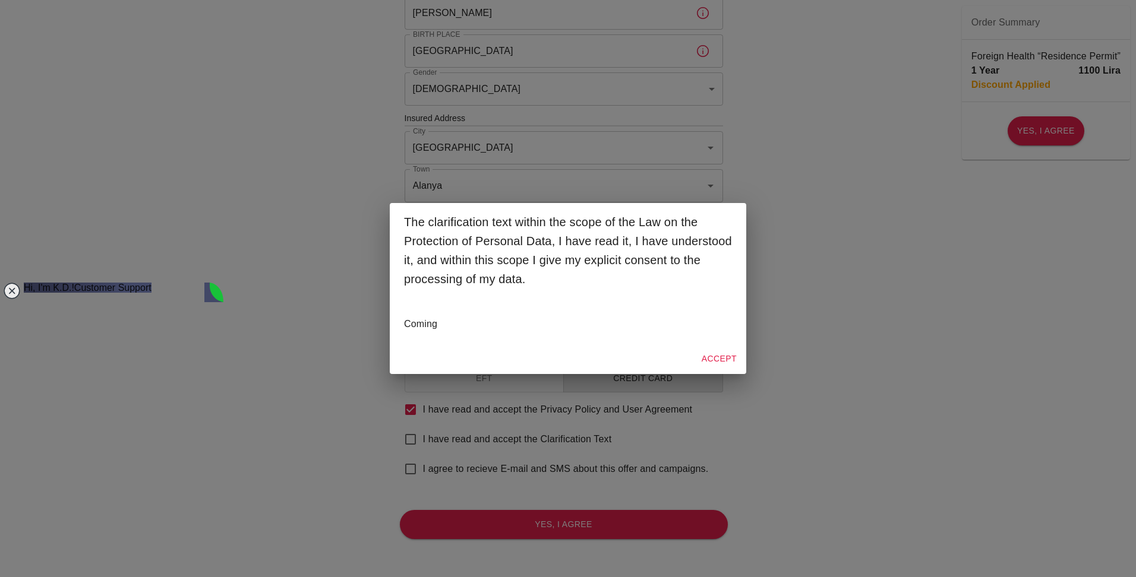
click at [719, 359] on button "Accept" at bounding box center [719, 359] width 45 height 22
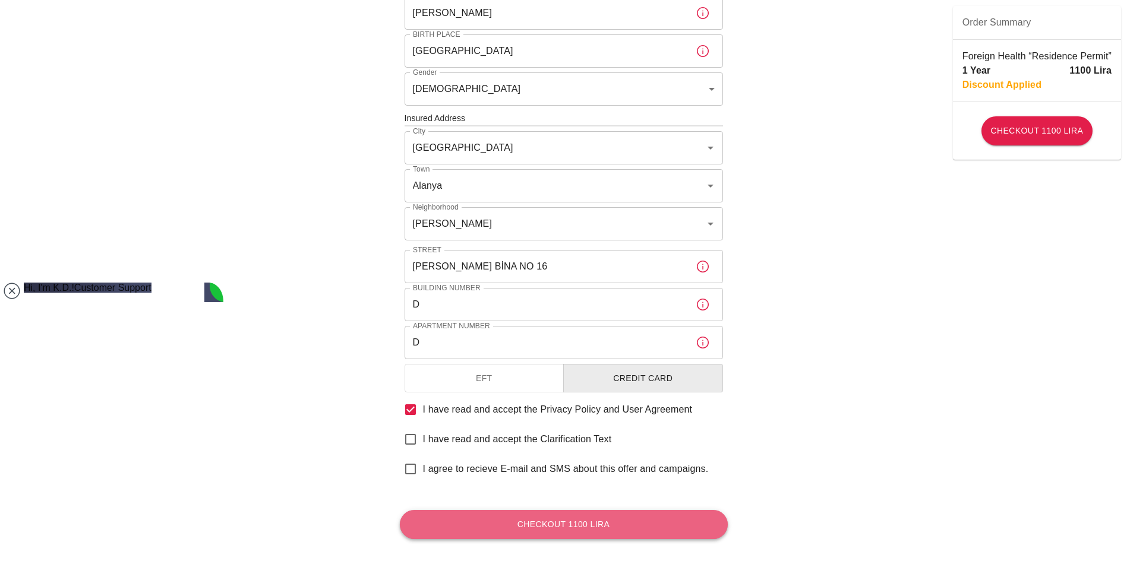
click at [553, 528] on button "Checkout 1100 Lira" at bounding box center [564, 524] width 328 height 29
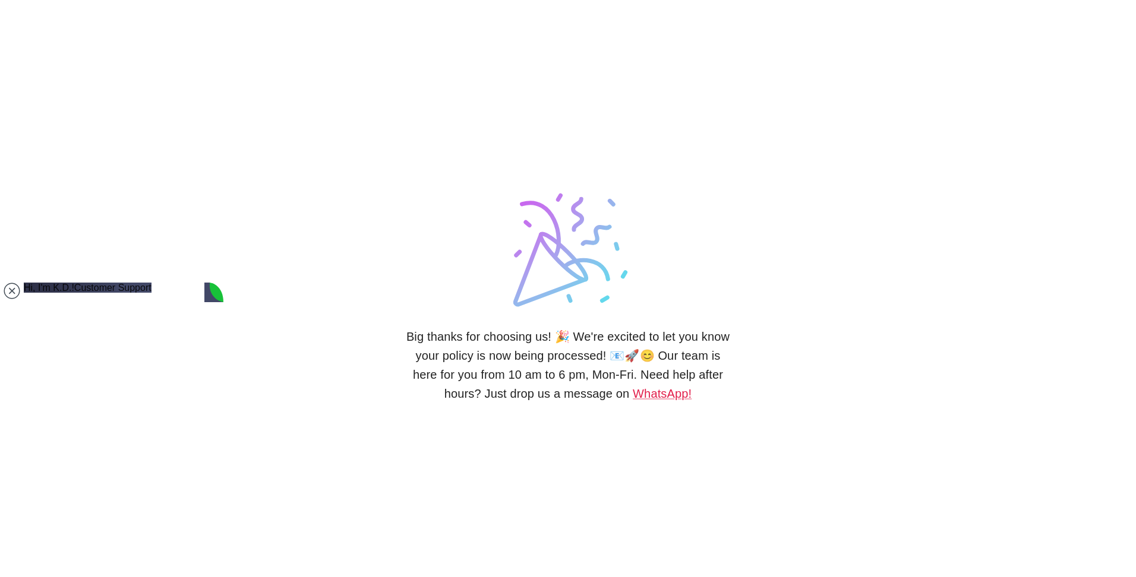
type textarea "Hello, how long will it take to get the E-Mail of insurance policy ?"
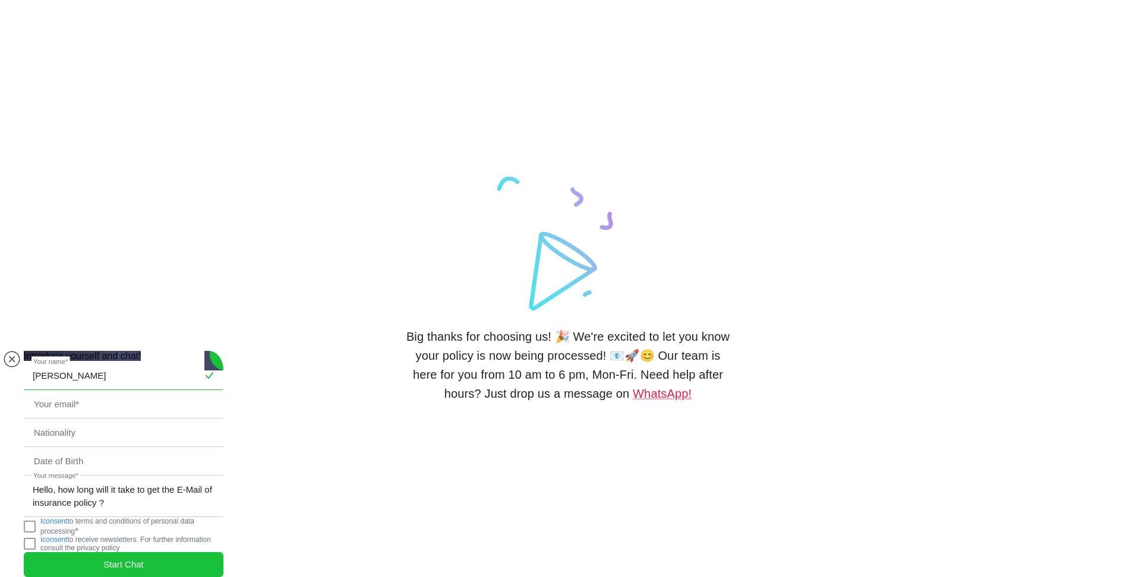
type input "[PERSON_NAME]"
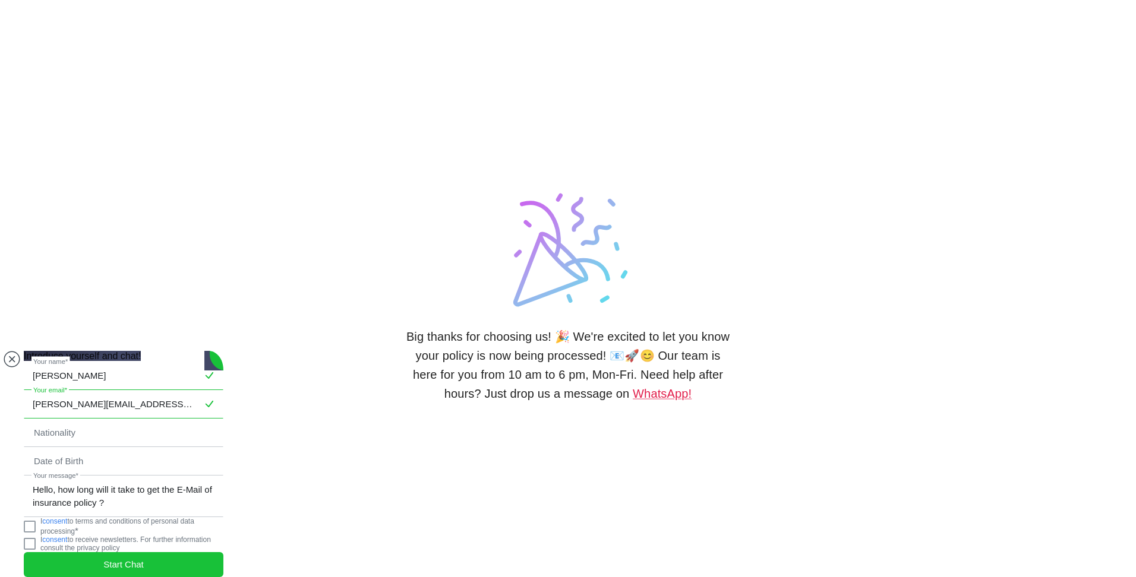
type input "[PERSON_NAME][EMAIL_ADDRESS][DOMAIN_NAME]"
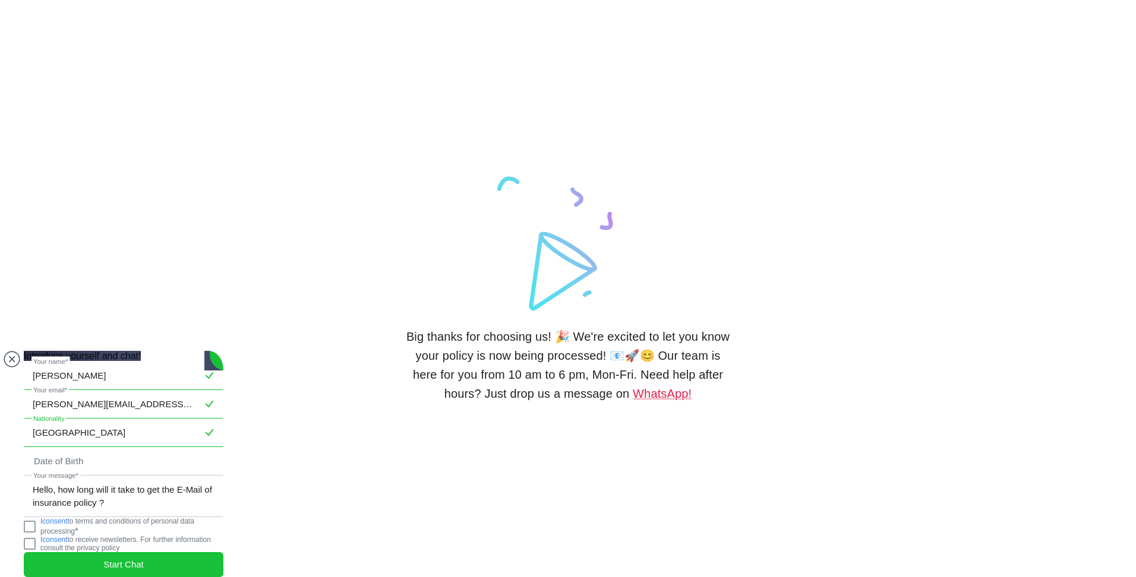
type input "[GEOGRAPHIC_DATA]"
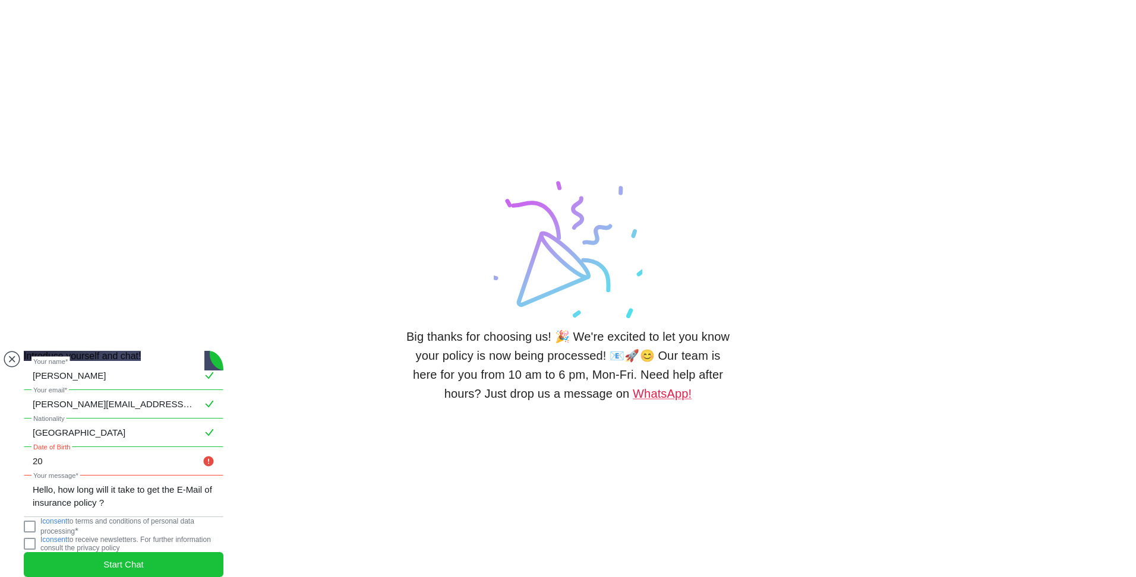
type input "2"
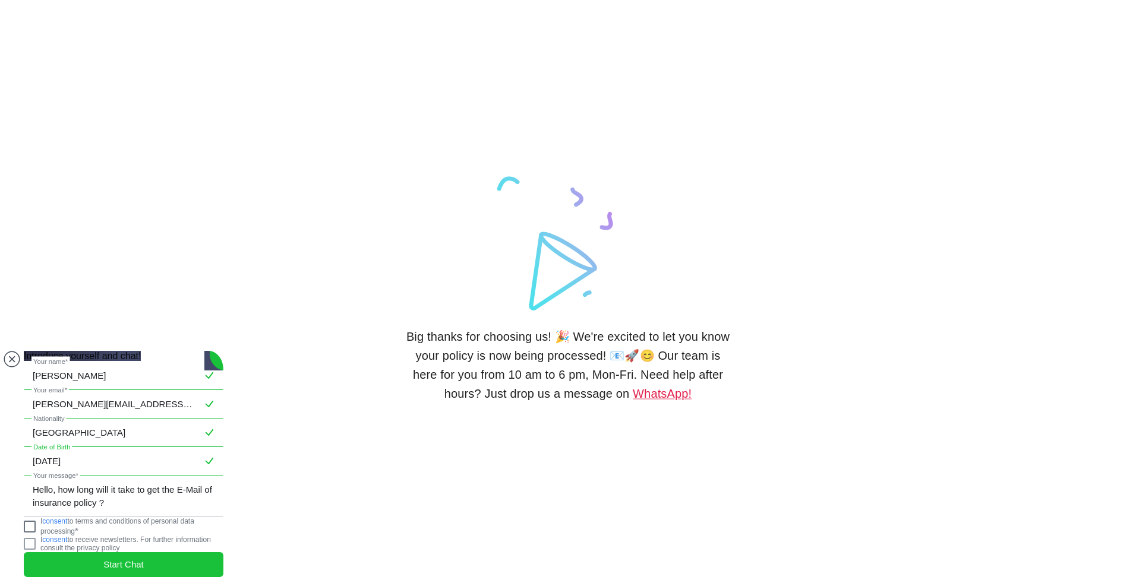
type input "[DATE]"
click at [36, 526] on jdiv at bounding box center [30, 527] width 12 height 12
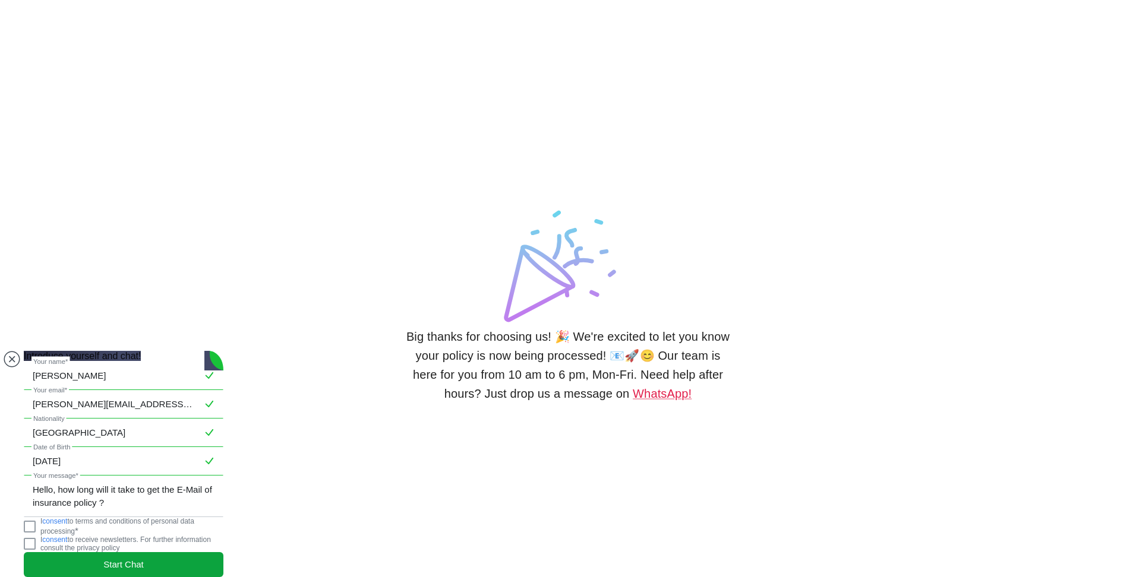
click at [130, 558] on span "Start Chat" at bounding box center [123, 564] width 40 height 13
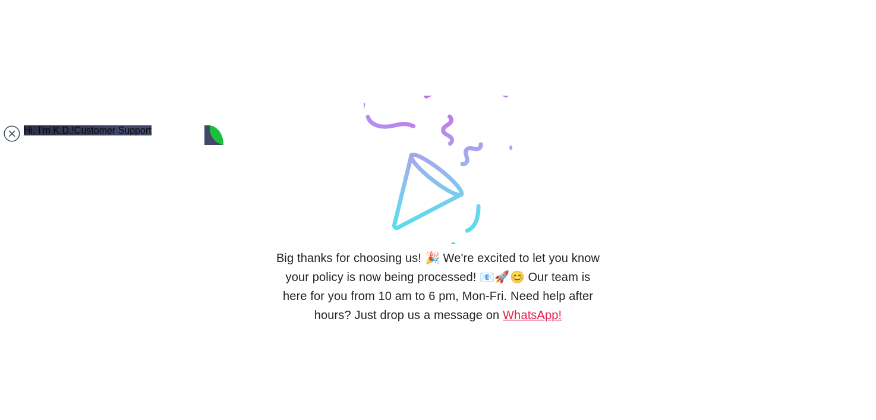
type textarea "Hm, normally this is no problem, but please send it to [EMAIL_ADDRESS][DOMAIN_N…"
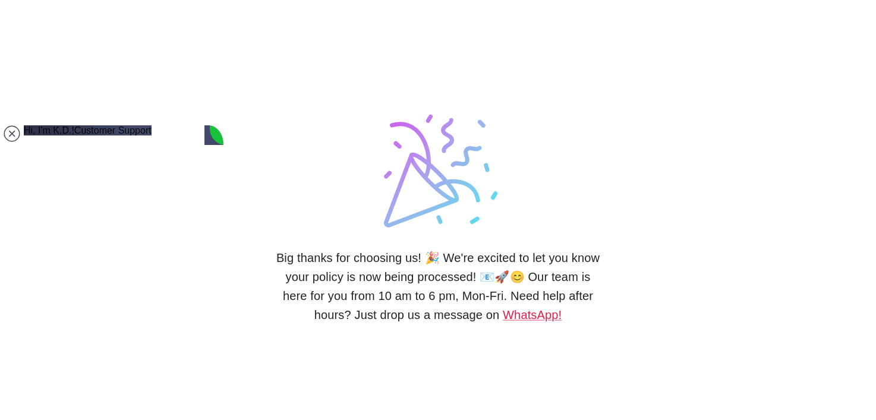
scroll to position [404, 0]
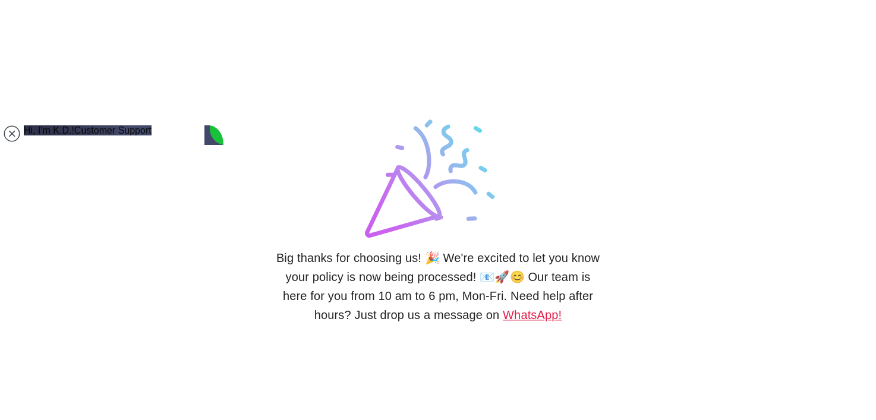
scroll to position [535, 0]
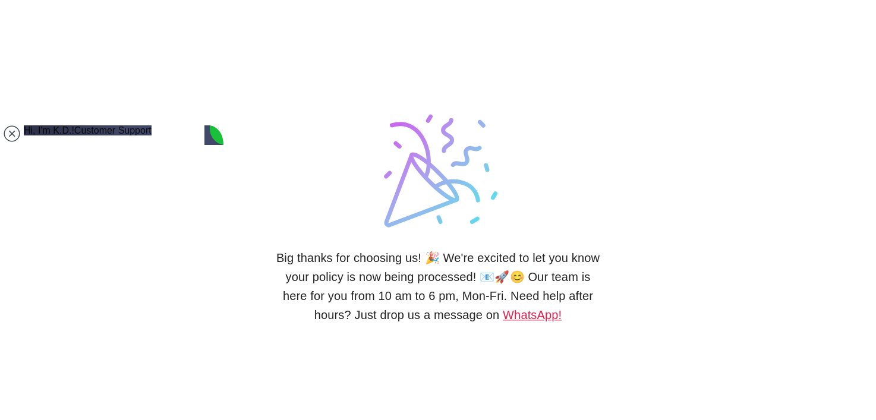
type textarea "Yes Thank you, I got it !"
